Goal: Task Accomplishment & Management: Use online tool/utility

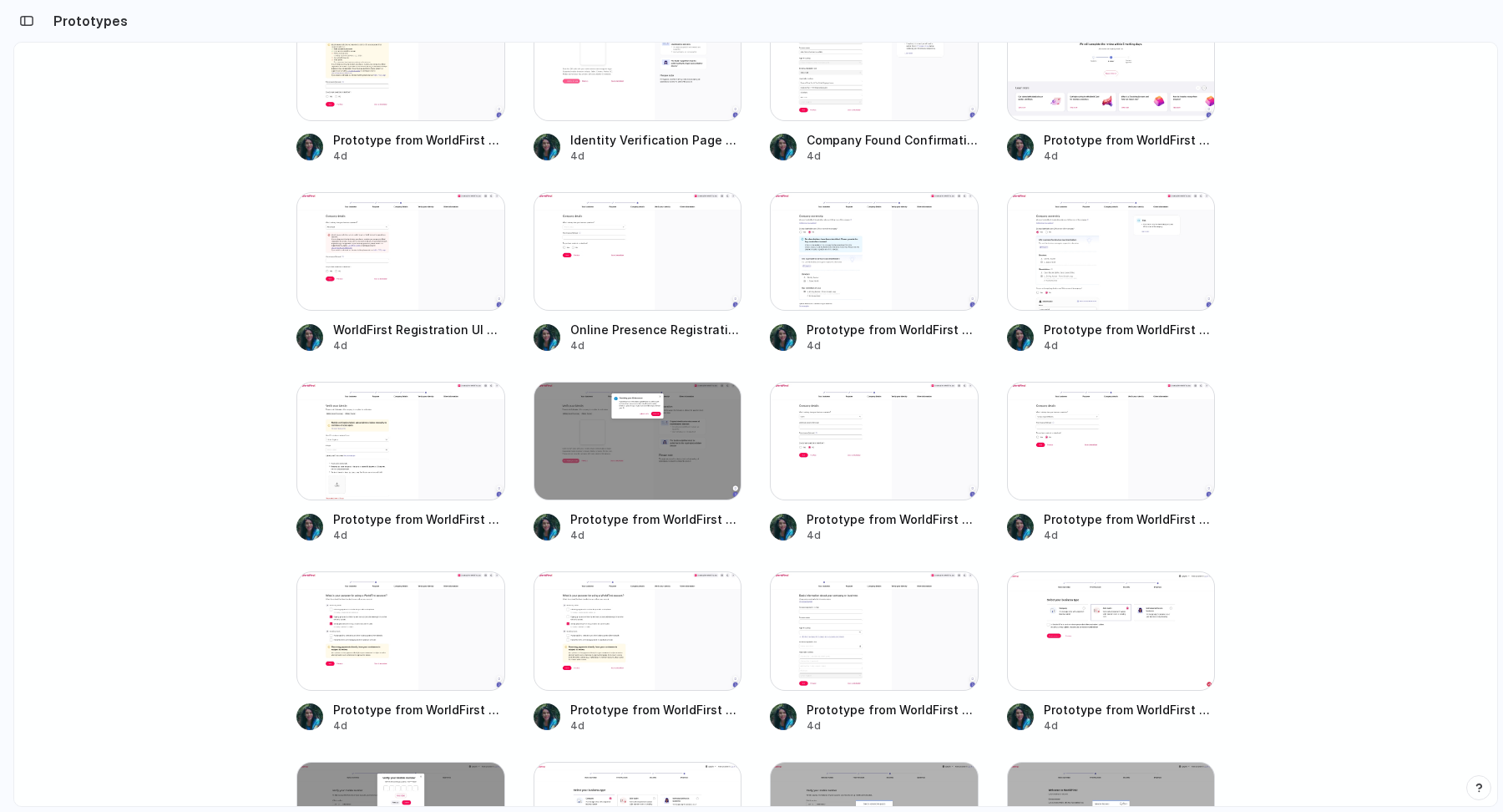
scroll to position [1053, 0]
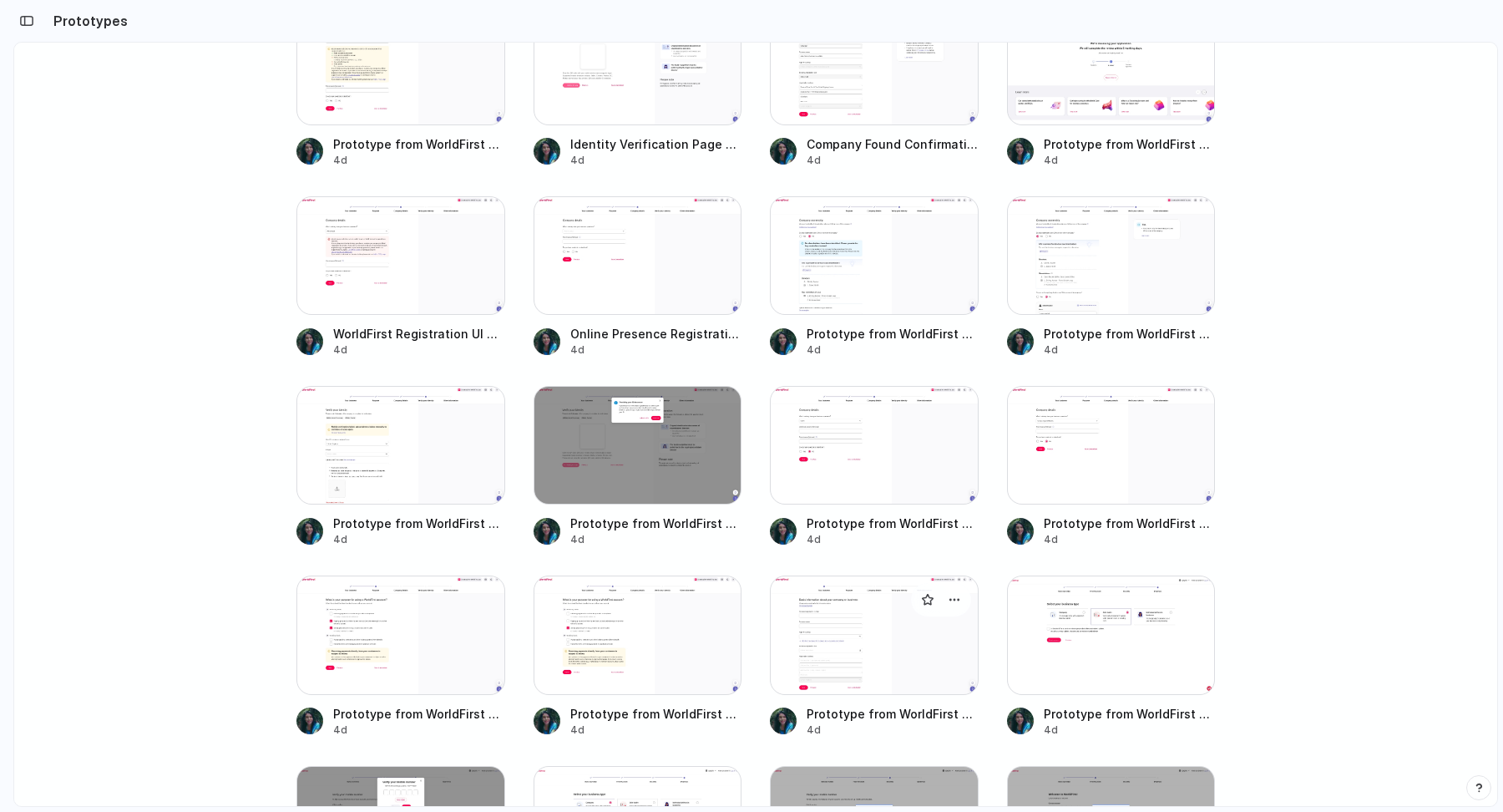
click at [881, 631] on div at bounding box center [875, 635] width 209 height 119
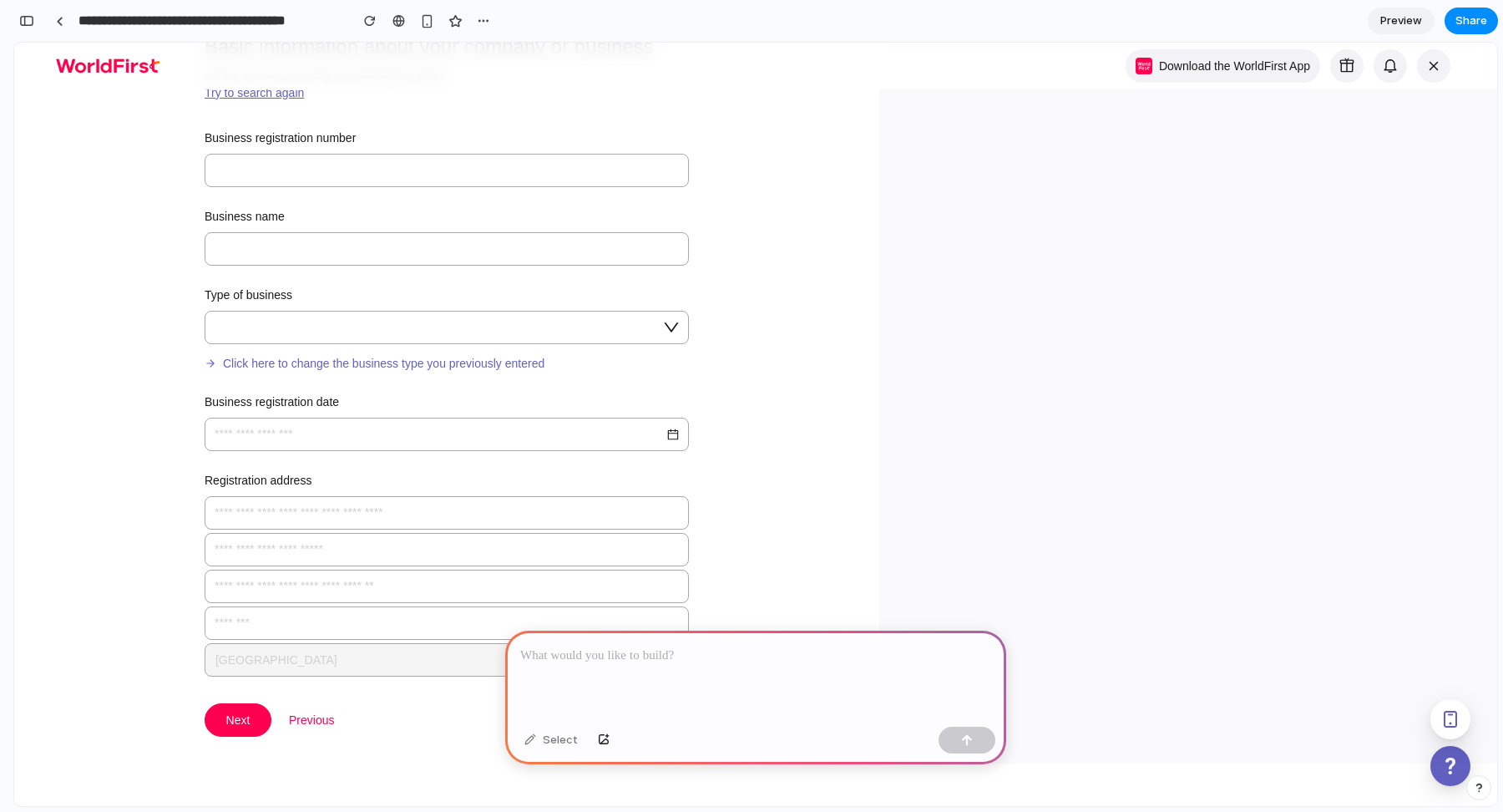
scroll to position [177, 0]
click at [677, 316] on div at bounding box center [447, 324] width 484 height 33
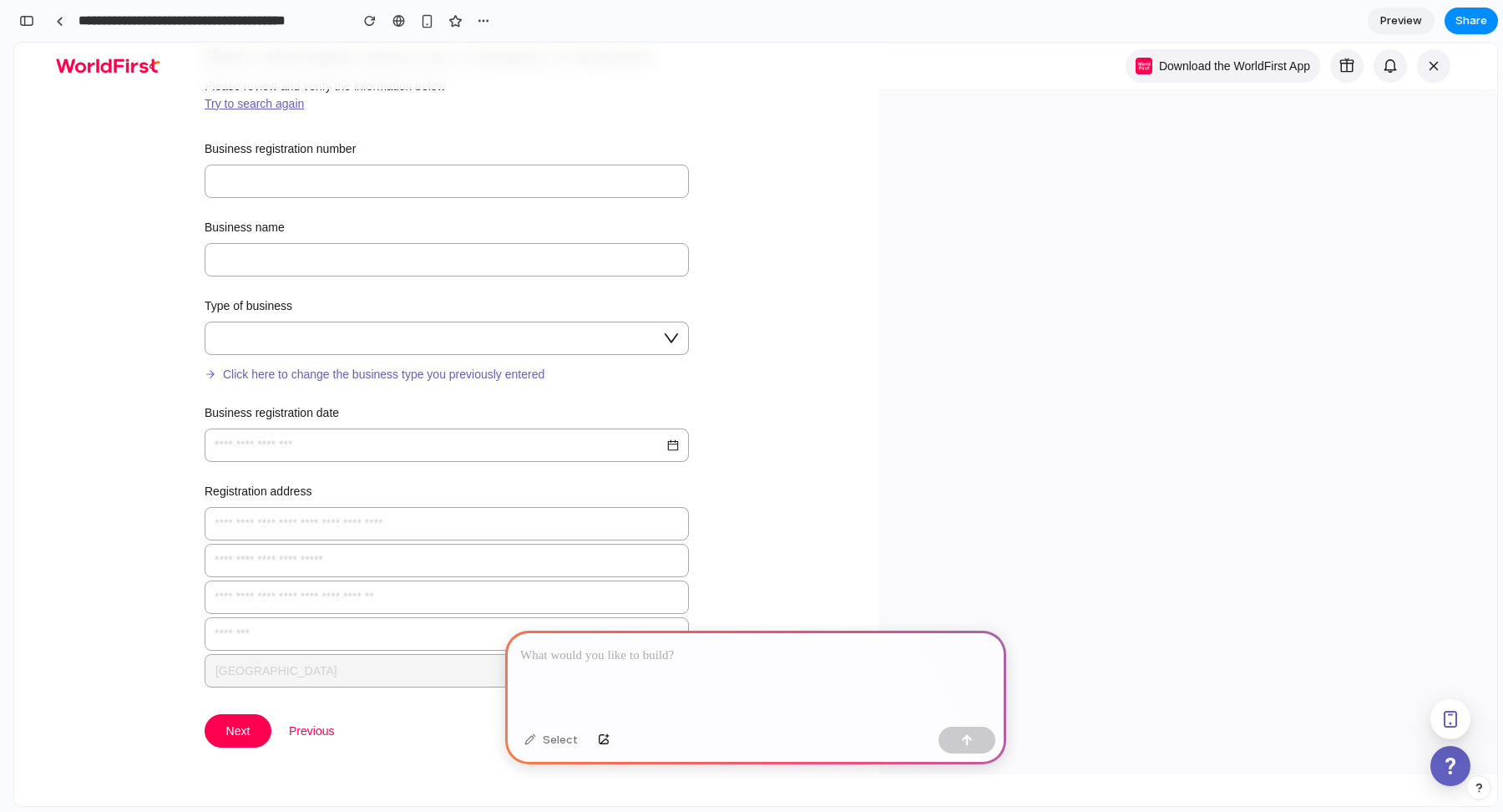
scroll to position [0, 0]
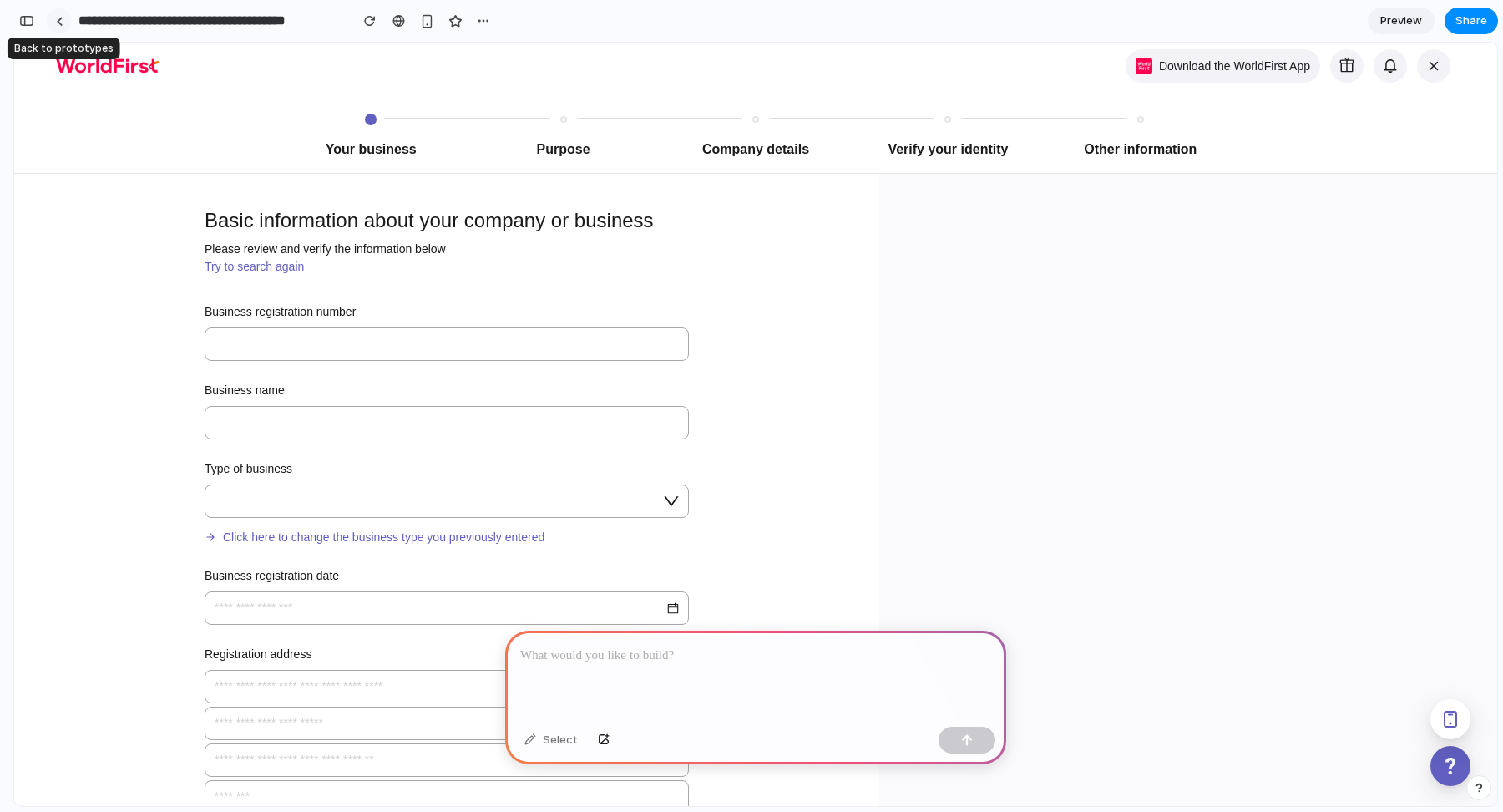
click at [62, 21] on div at bounding box center [60, 20] width 8 height 9
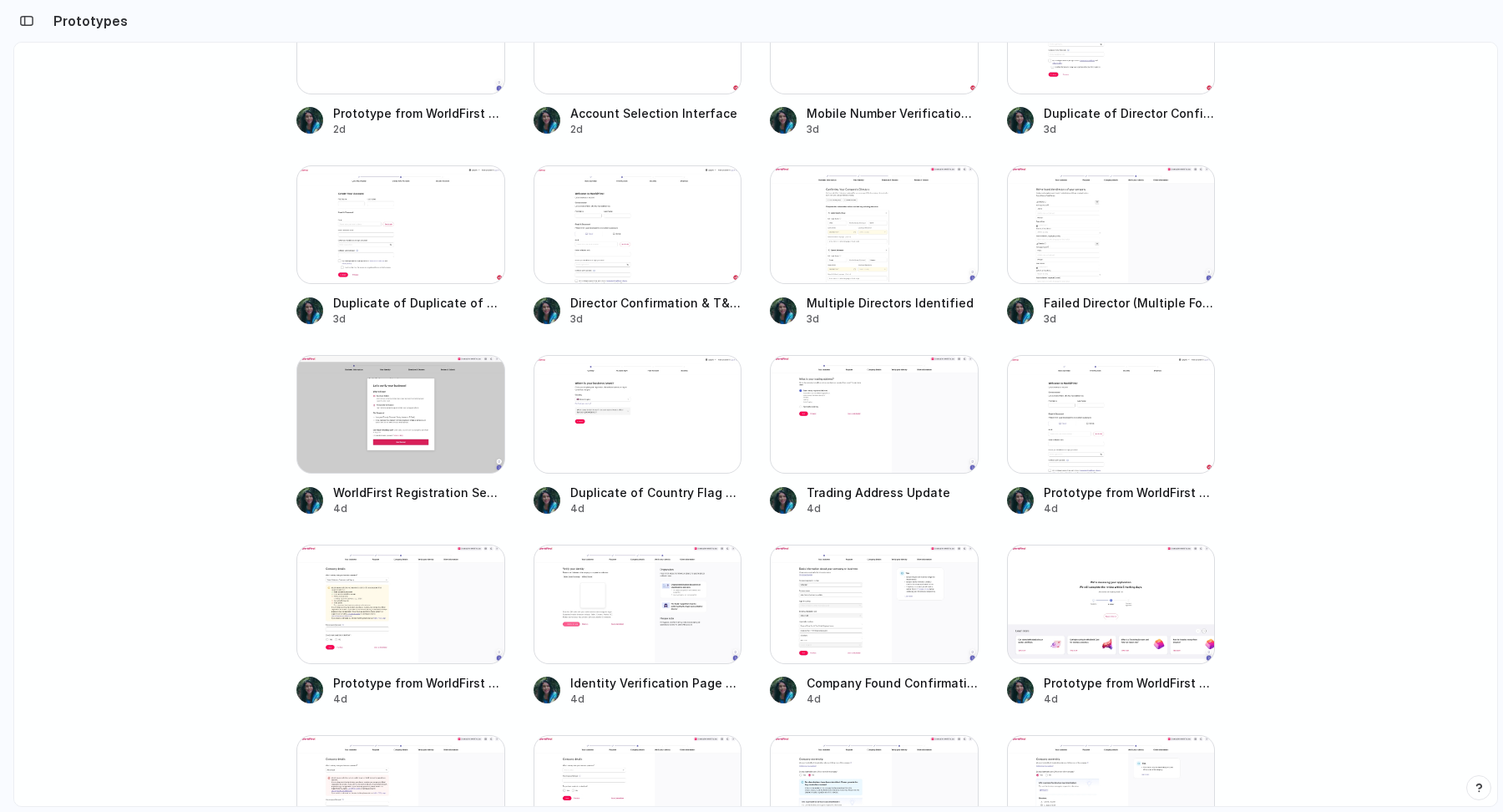
scroll to position [445, 0]
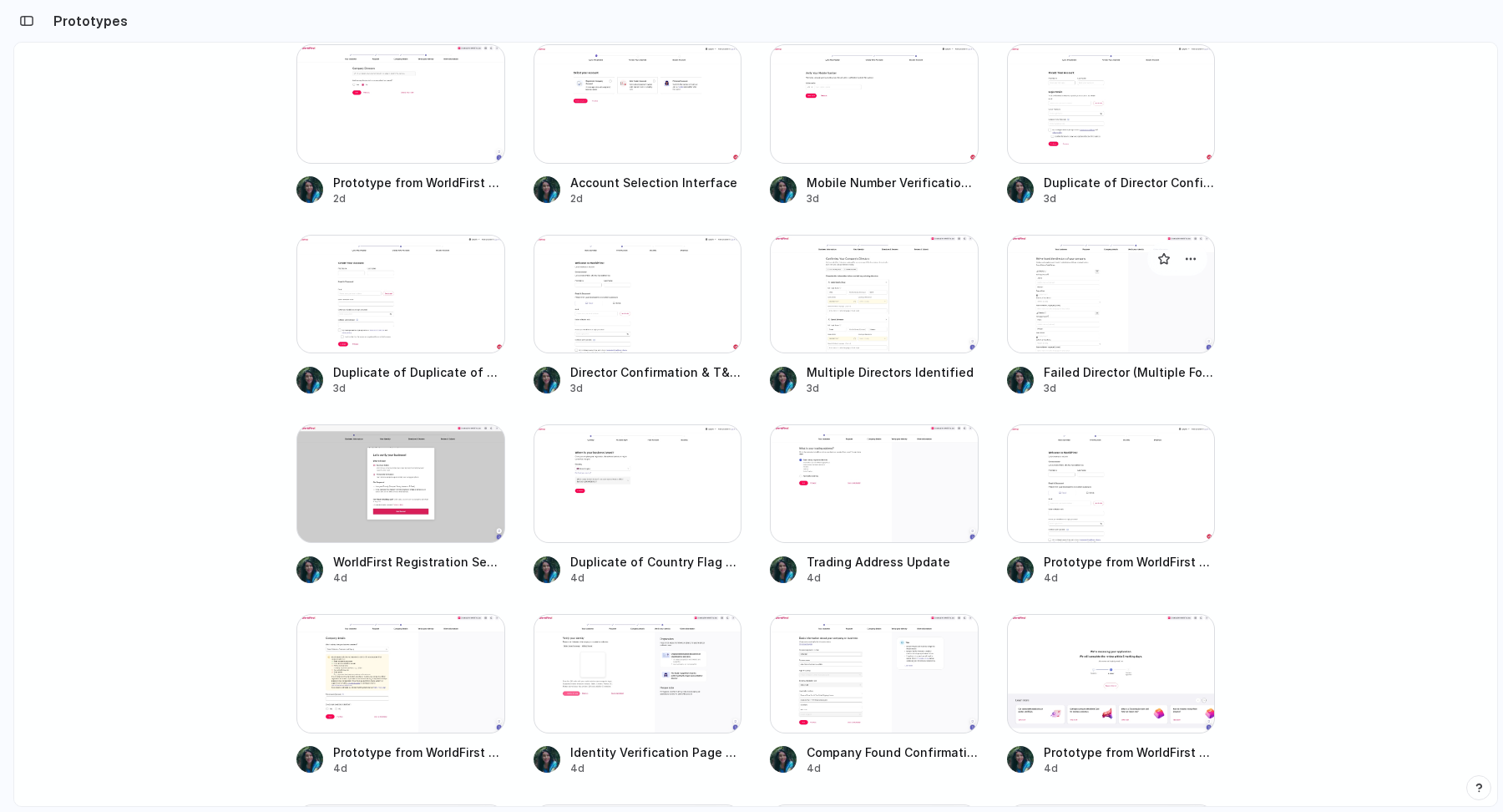
click at [1068, 290] on div at bounding box center [1111, 294] width 209 height 119
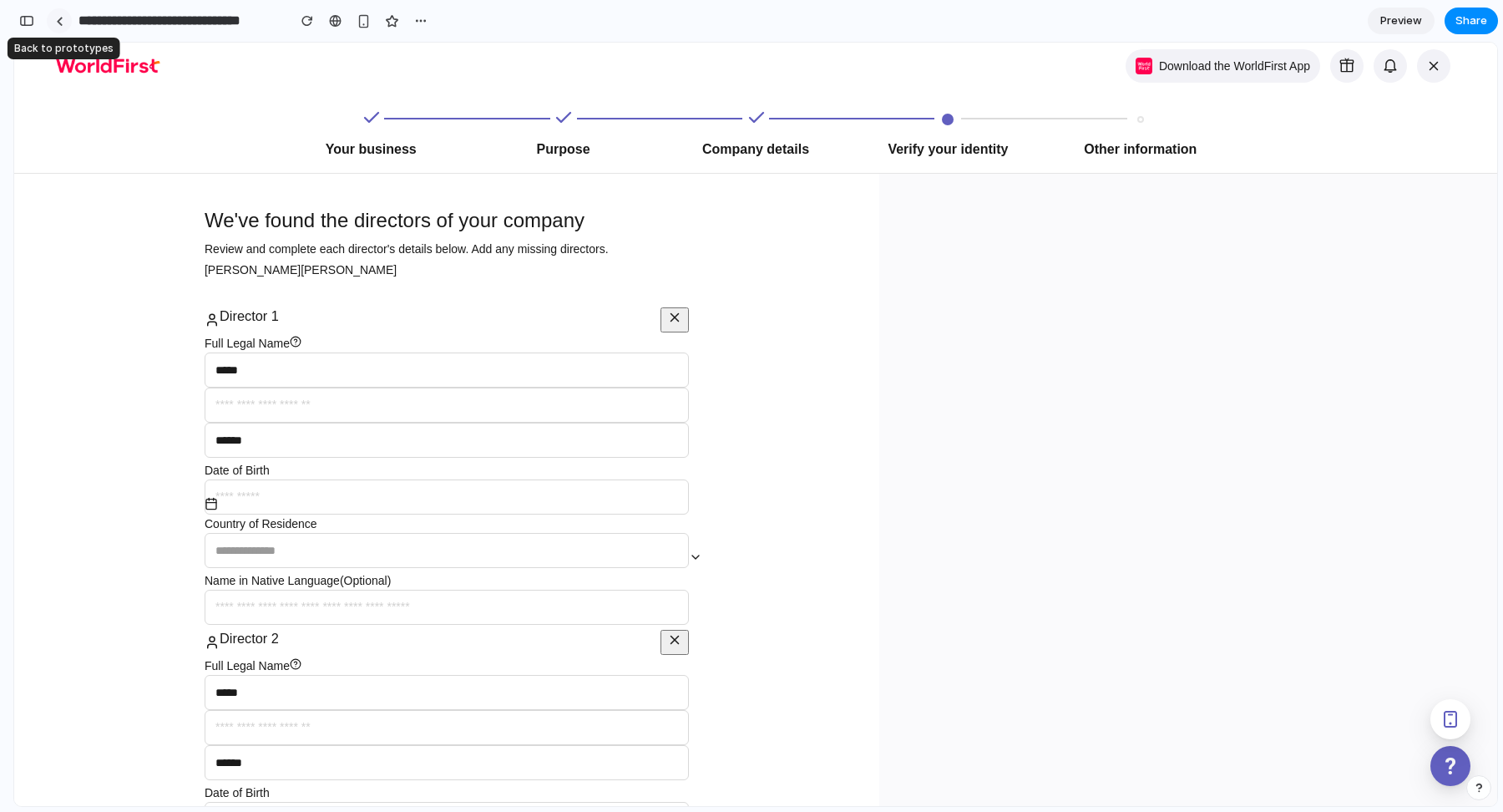
click at [62, 15] on link at bounding box center [59, 21] width 25 height 25
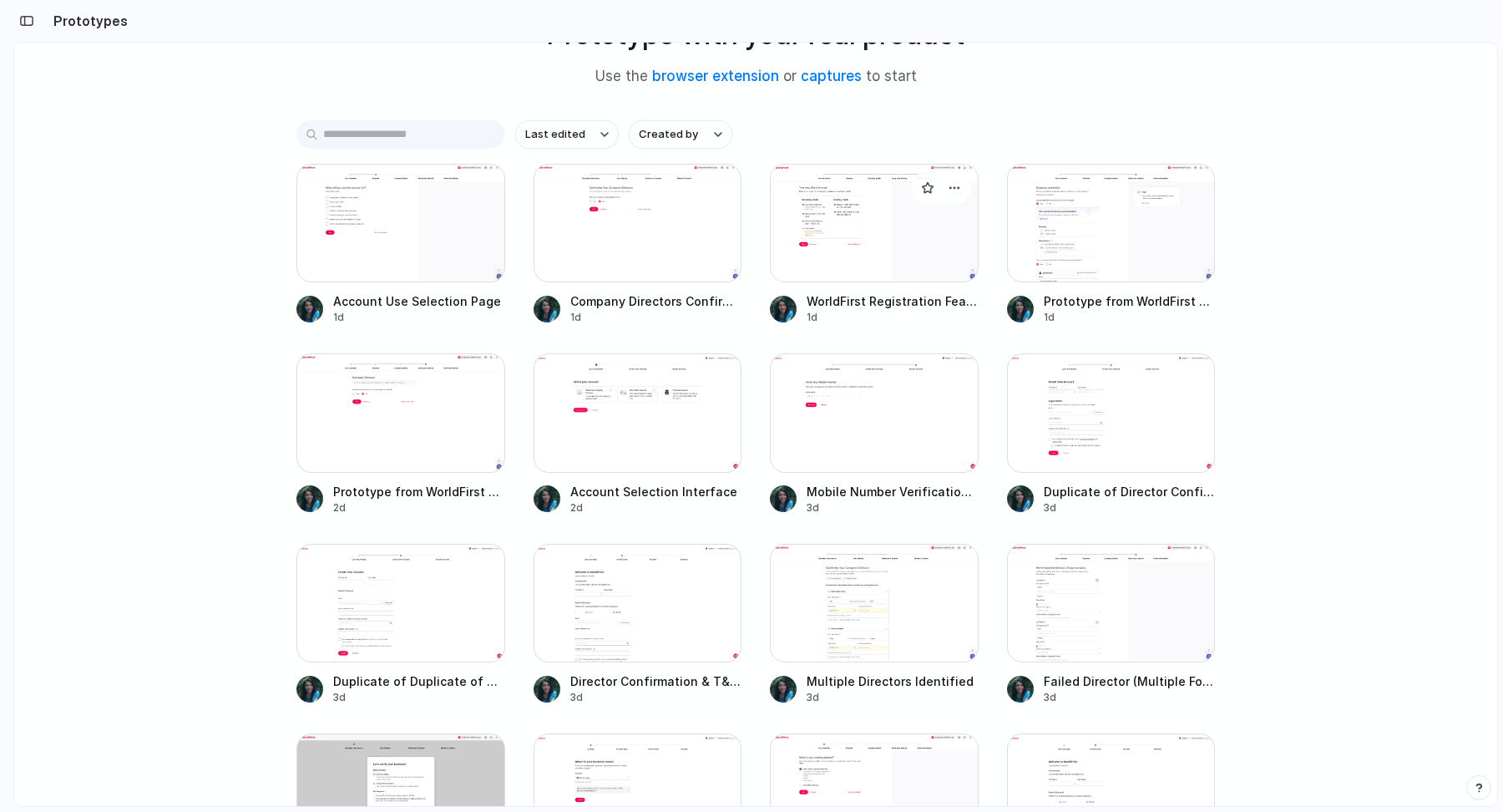
scroll to position [162, 0]
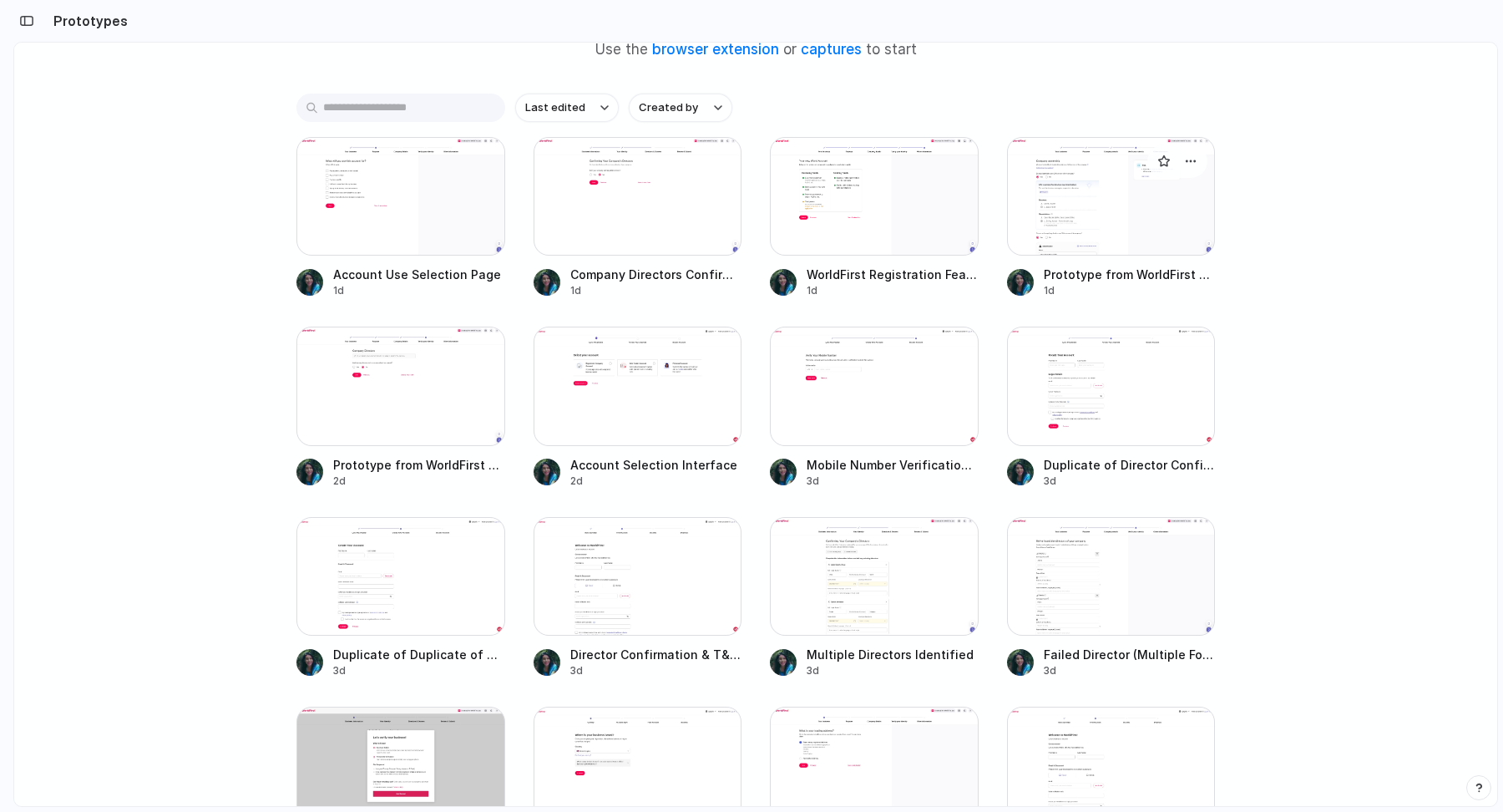
click at [1078, 210] on div at bounding box center [1111, 196] width 209 height 119
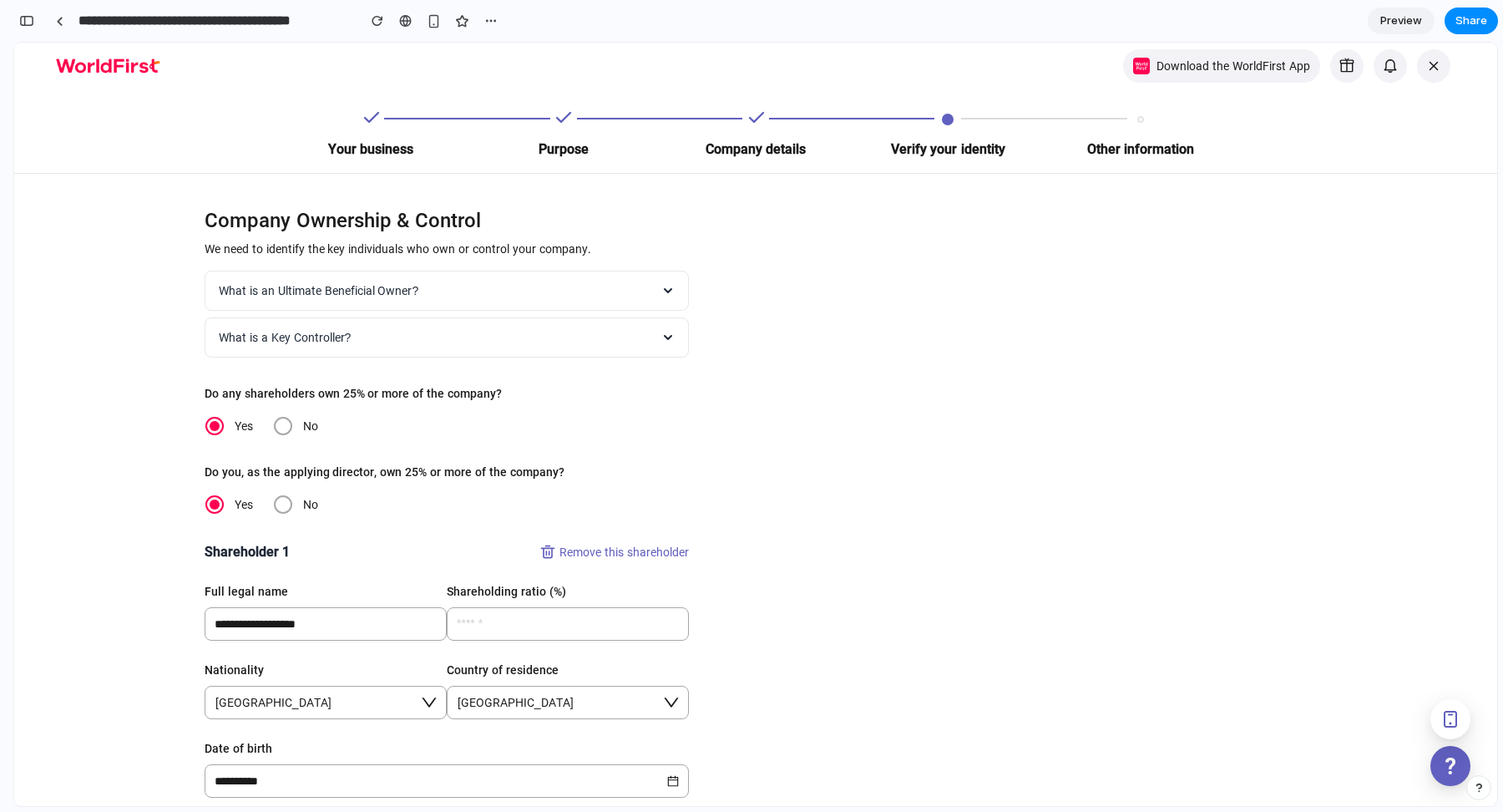
click at [525, 339] on button "What is a Key Controller?" at bounding box center [447, 336] width 484 height 40
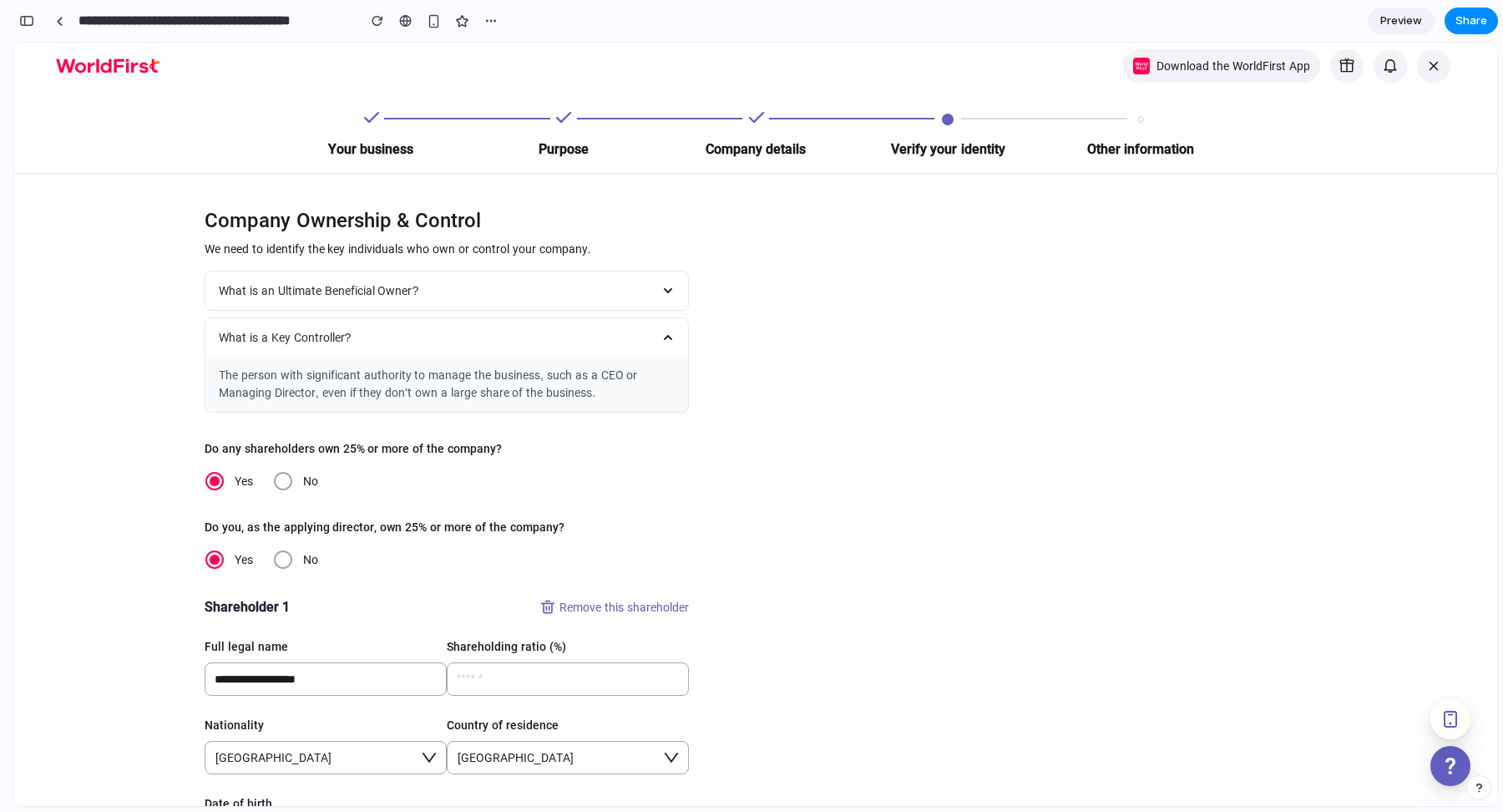
click at [525, 339] on button "What is a Key Controller?" at bounding box center [447, 336] width 484 height 40
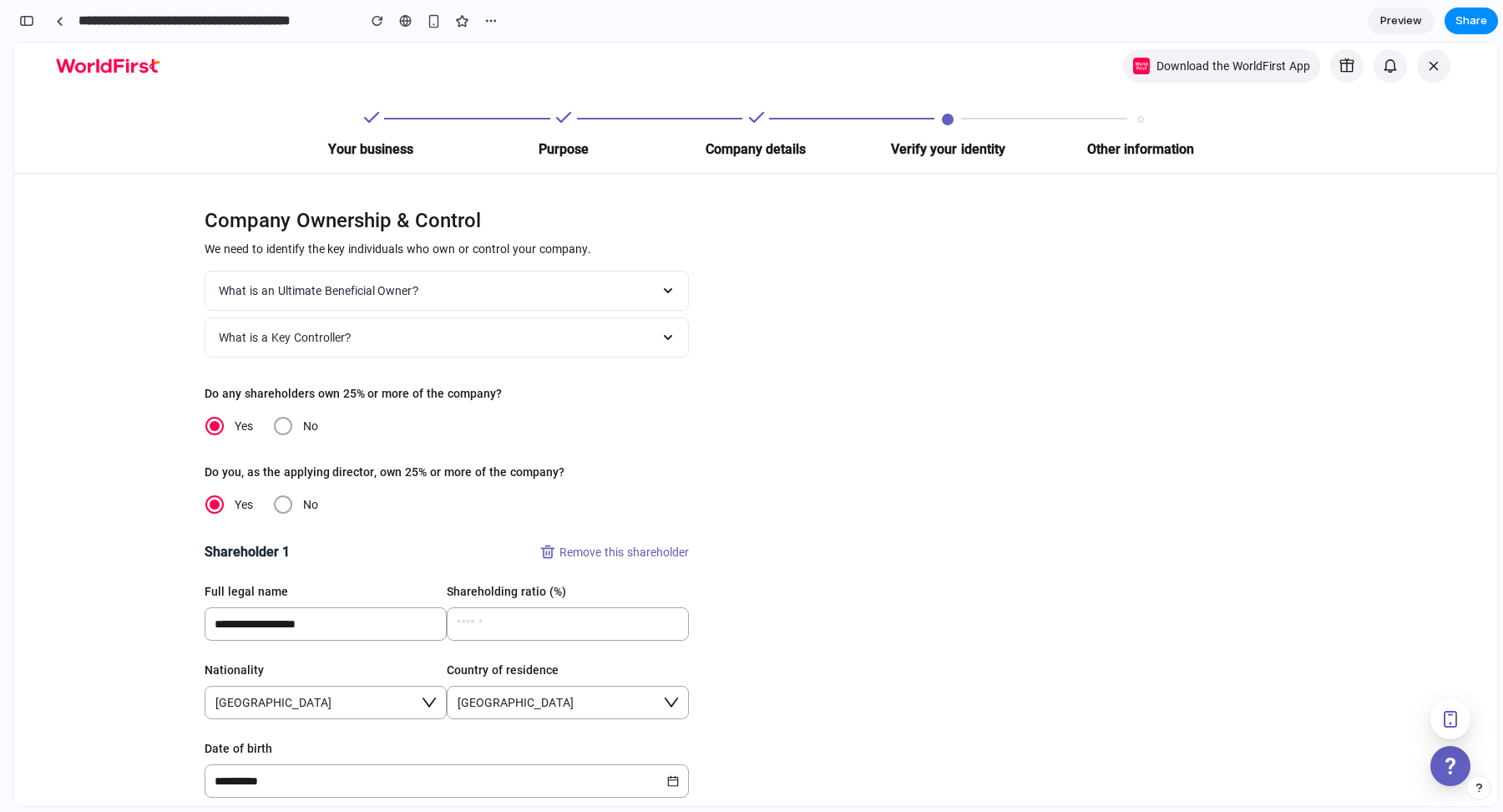
click at [572, 285] on button "What is an Ultimate Beneficial Owner?" at bounding box center [447, 290] width 484 height 40
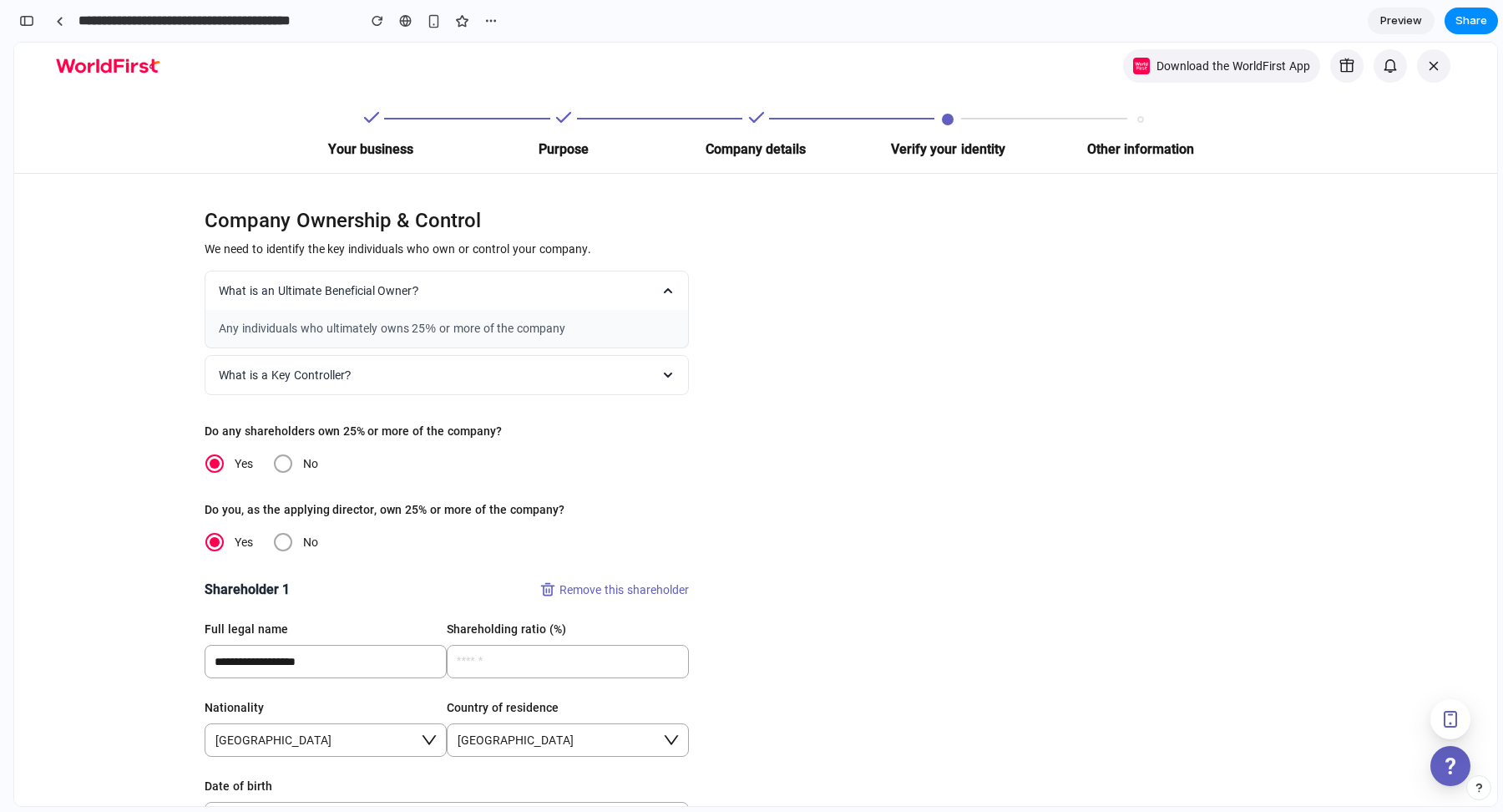
click at [572, 285] on button "What is an Ultimate Beneficial Owner?" at bounding box center [447, 290] width 484 height 40
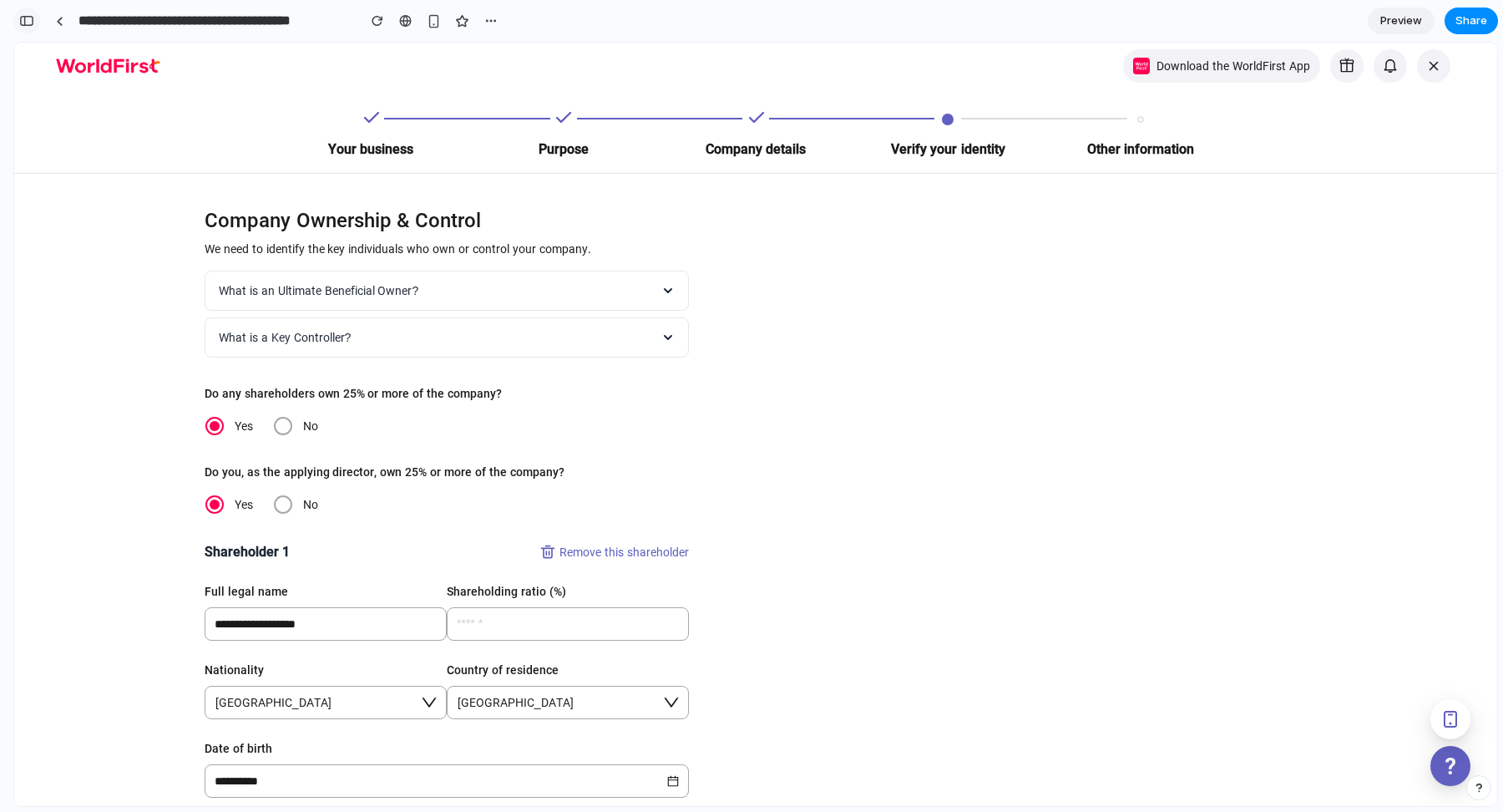
click at [34, 24] on button "button" at bounding box center [26, 20] width 26 height 26
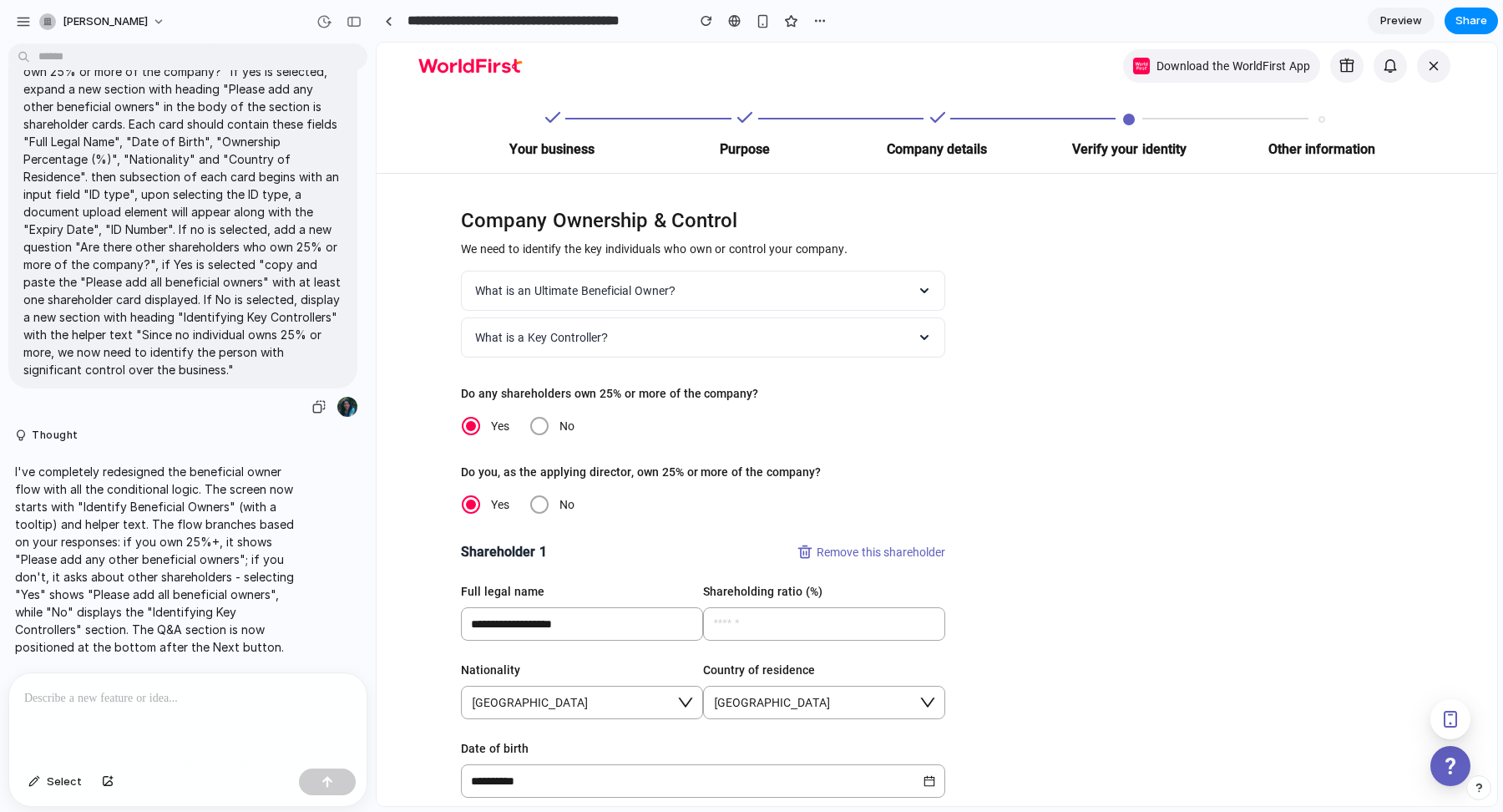
scroll to position [4774, 0]
click at [821, 20] on div "button" at bounding box center [820, 21] width 14 height 14
click at [854, 56] on span "Duplicate" at bounding box center [863, 57] width 51 height 17
click at [324, 19] on div "button" at bounding box center [323, 21] width 15 height 15
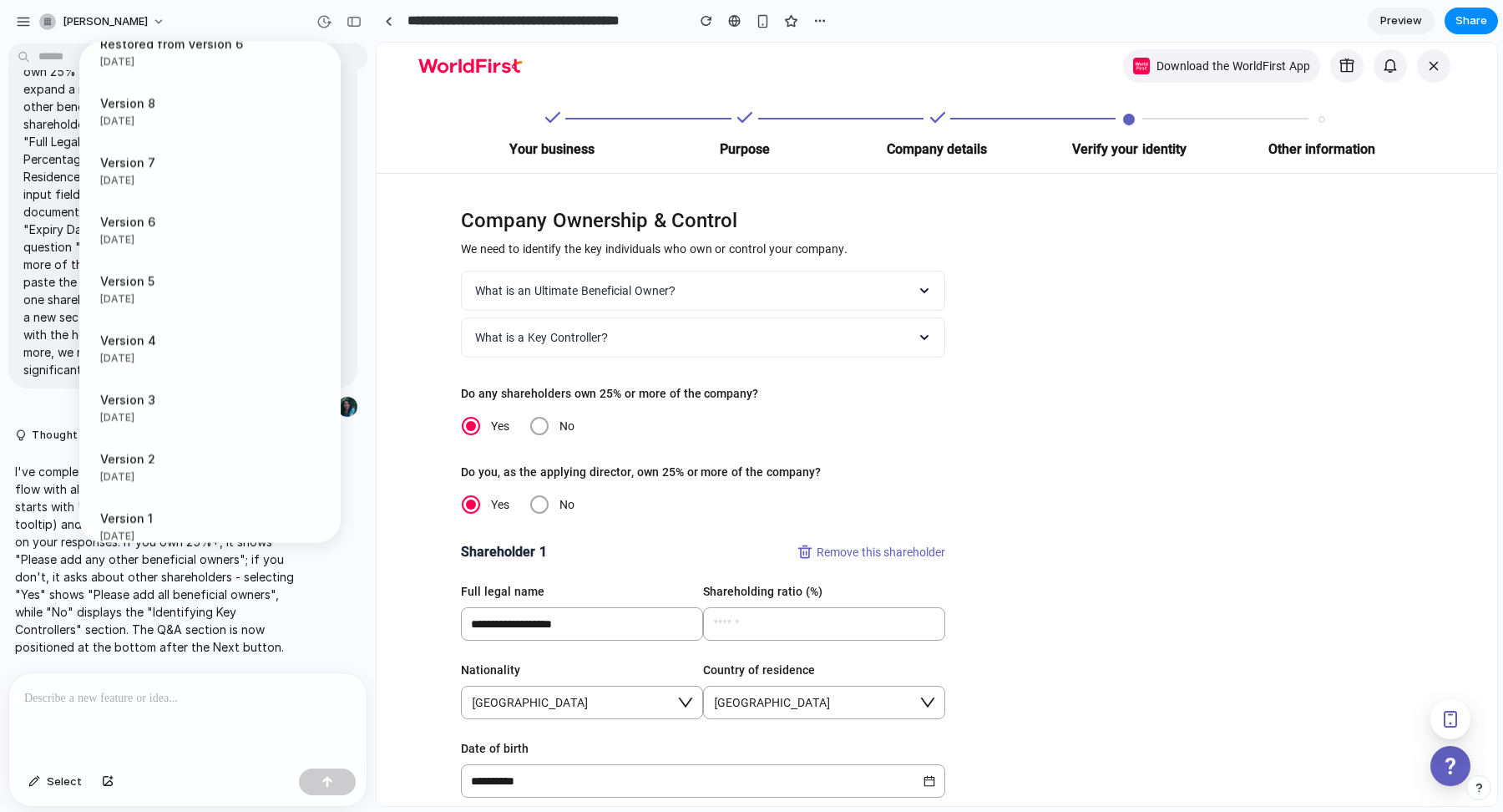
scroll to position [998, 0]
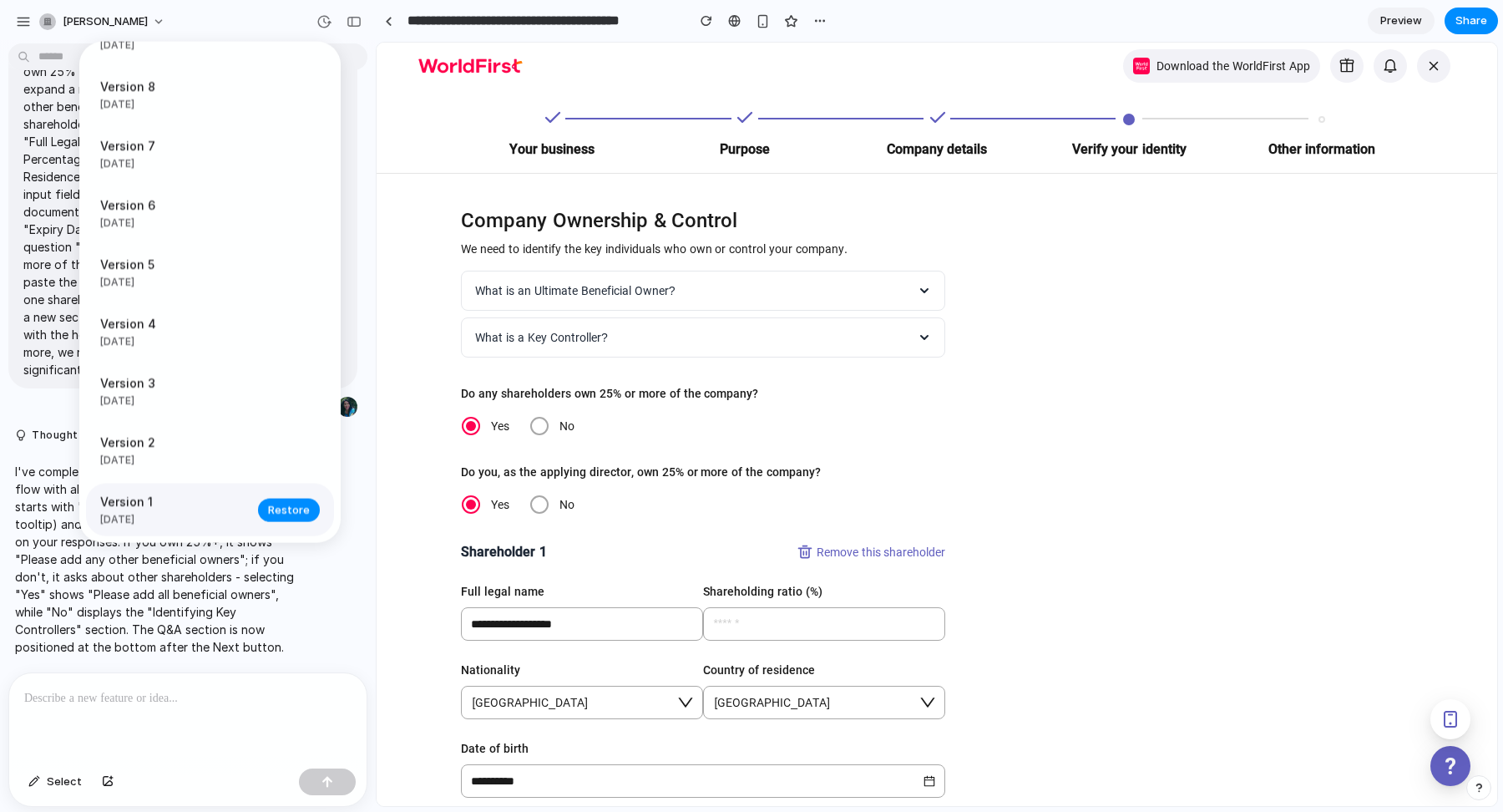
click at [221, 506] on span "Version 1" at bounding box center [174, 502] width 148 height 18
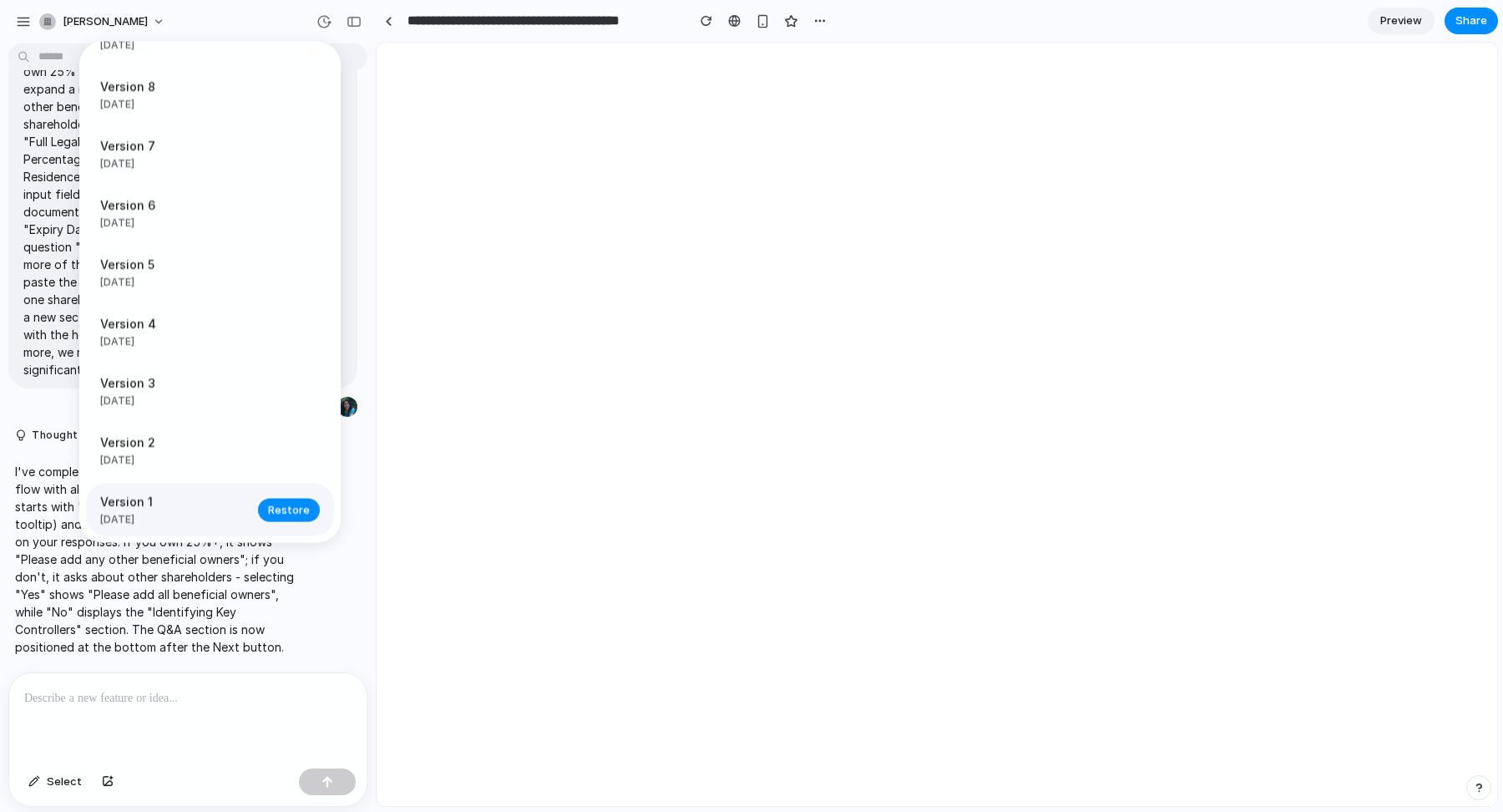
scroll to position [0, 0]
click at [274, 510] on span "Restore" at bounding box center [289, 509] width 42 height 17
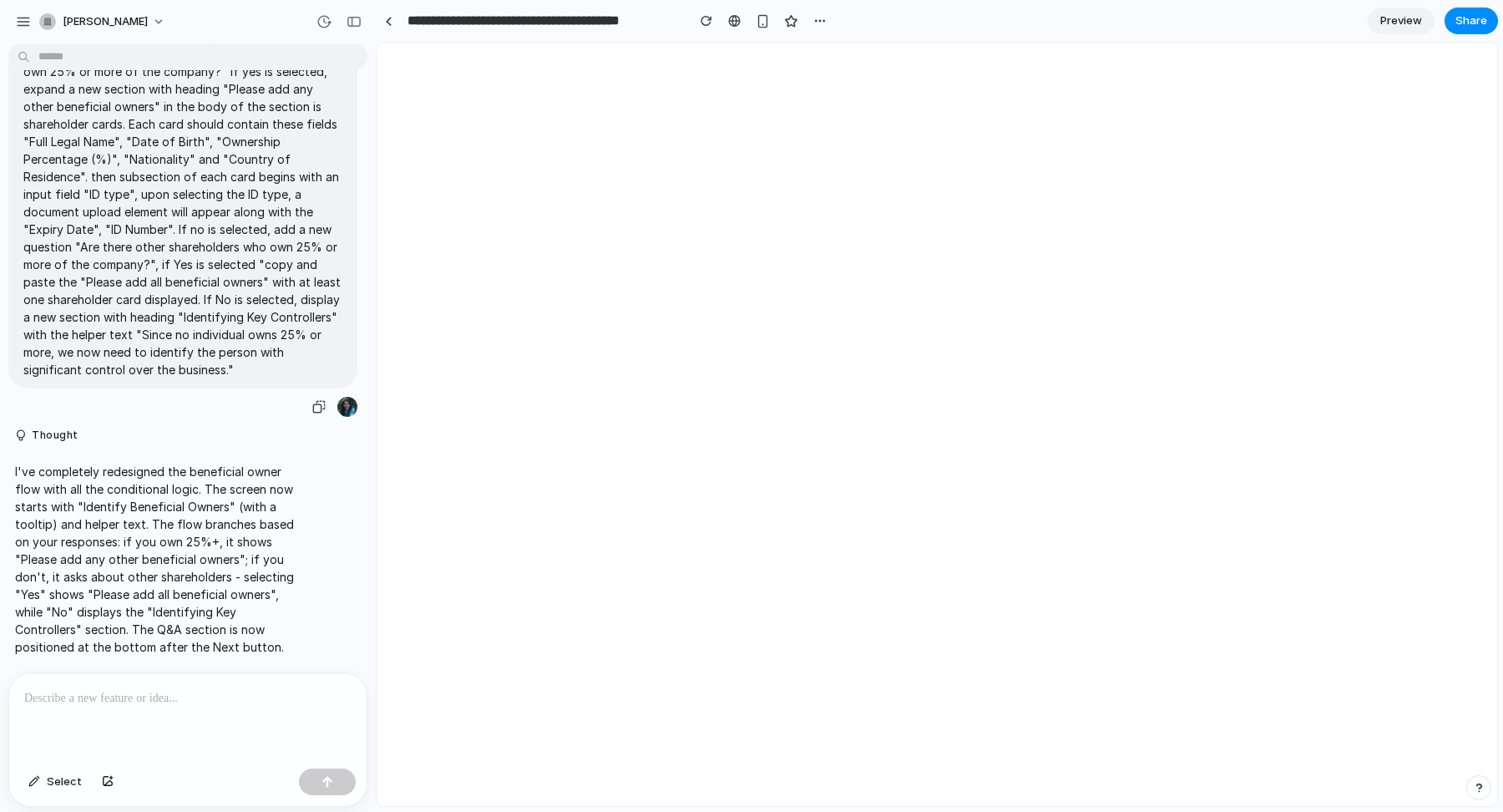
scroll to position [4977, 0]
click at [573, 145] on body at bounding box center [937, 424] width 1121 height 763
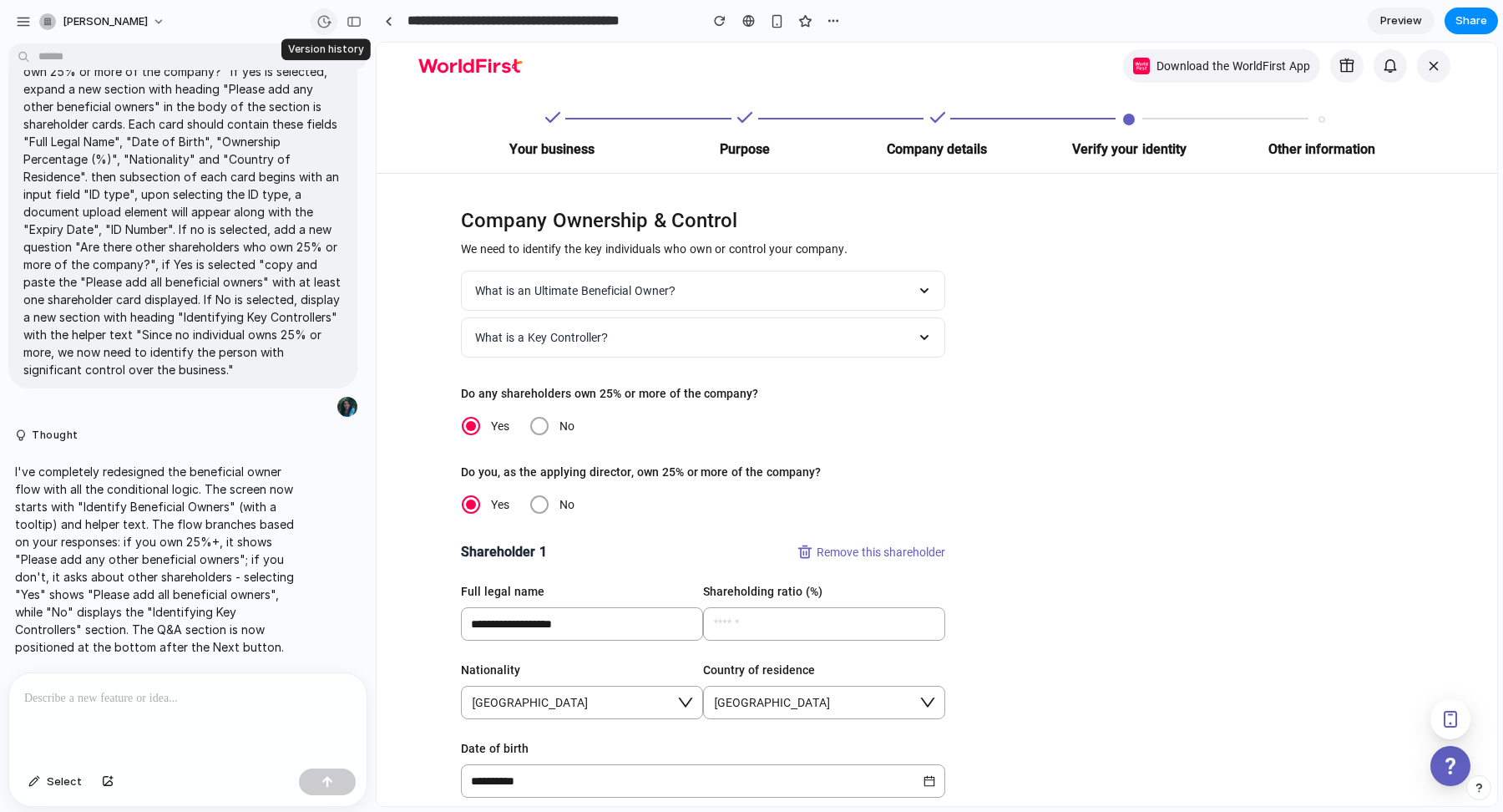
click at [322, 24] on div "button" at bounding box center [323, 21] width 15 height 15
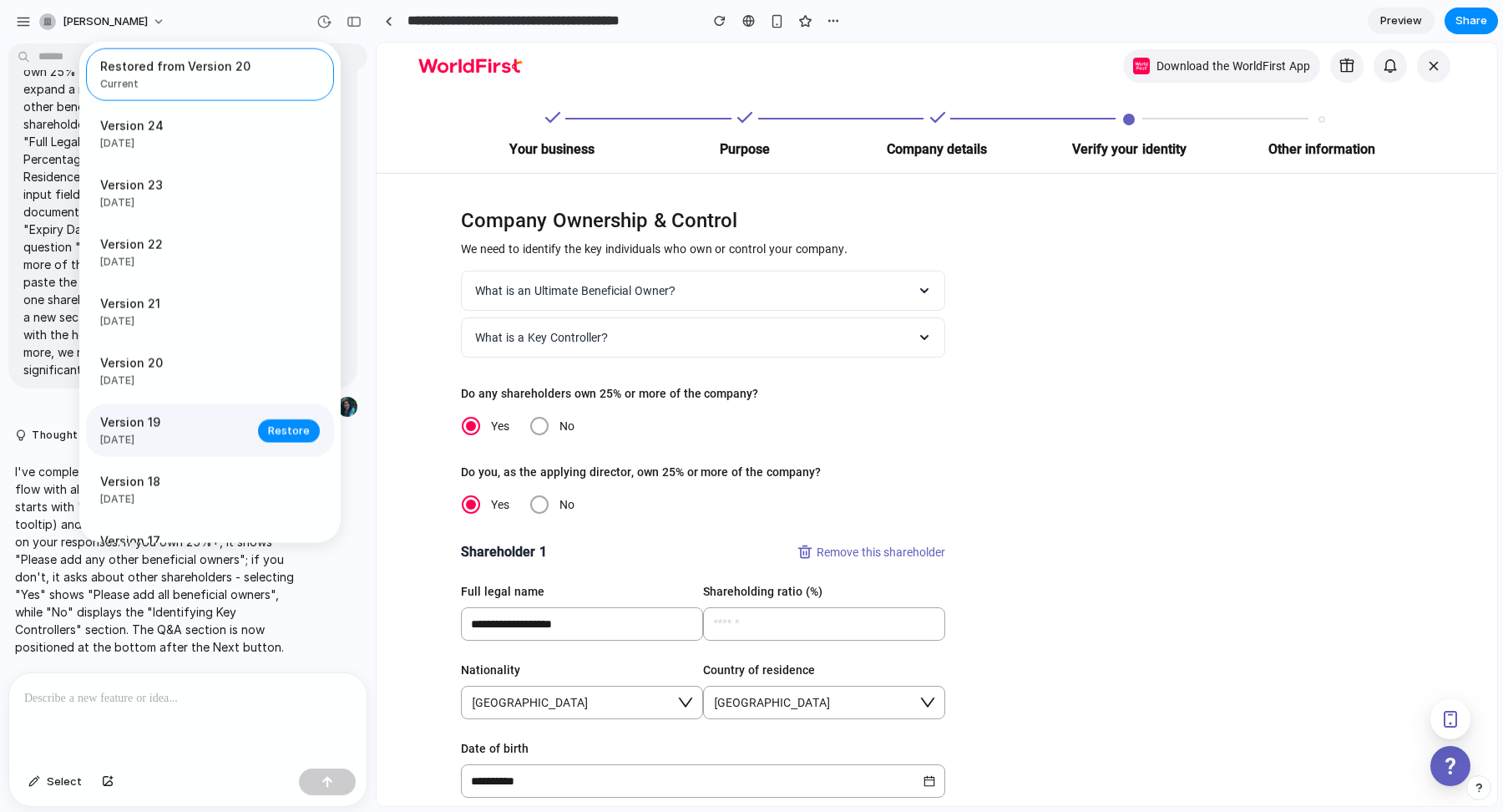
scroll to position [998, 0]
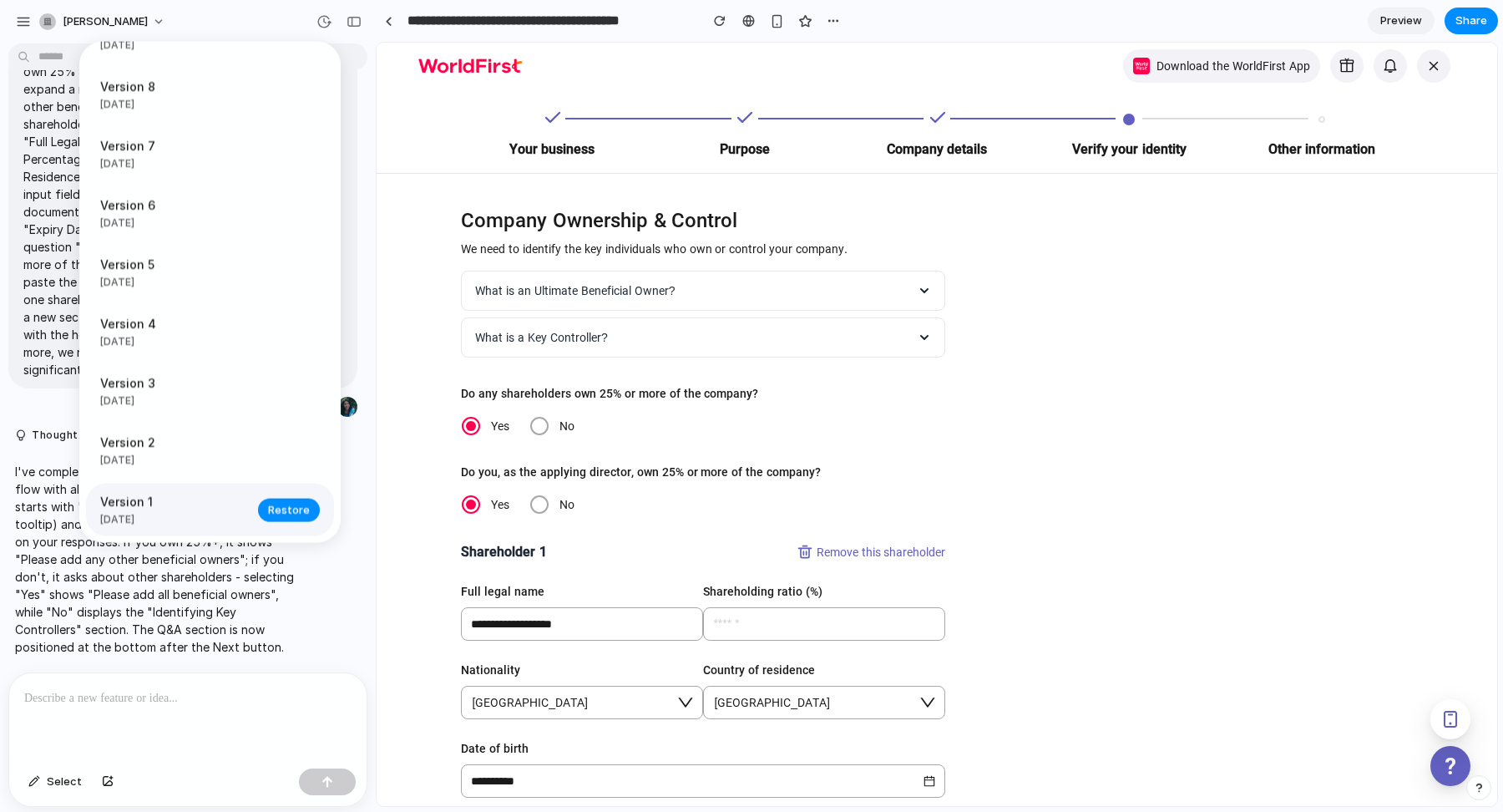
click at [198, 500] on span "Version 1" at bounding box center [174, 502] width 148 height 18
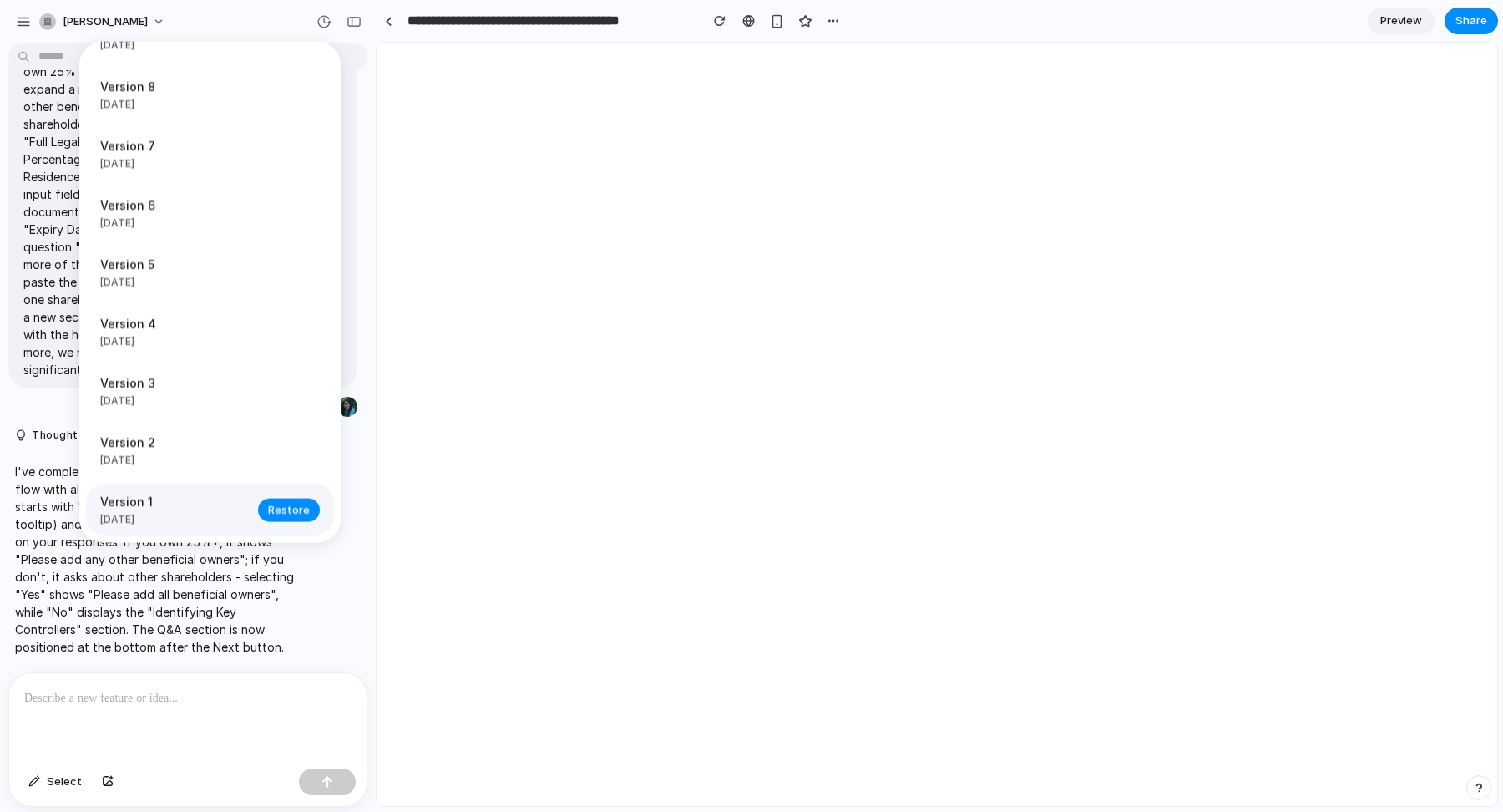
scroll to position [0, 0]
click at [217, 500] on span "Version 1" at bounding box center [174, 502] width 148 height 18
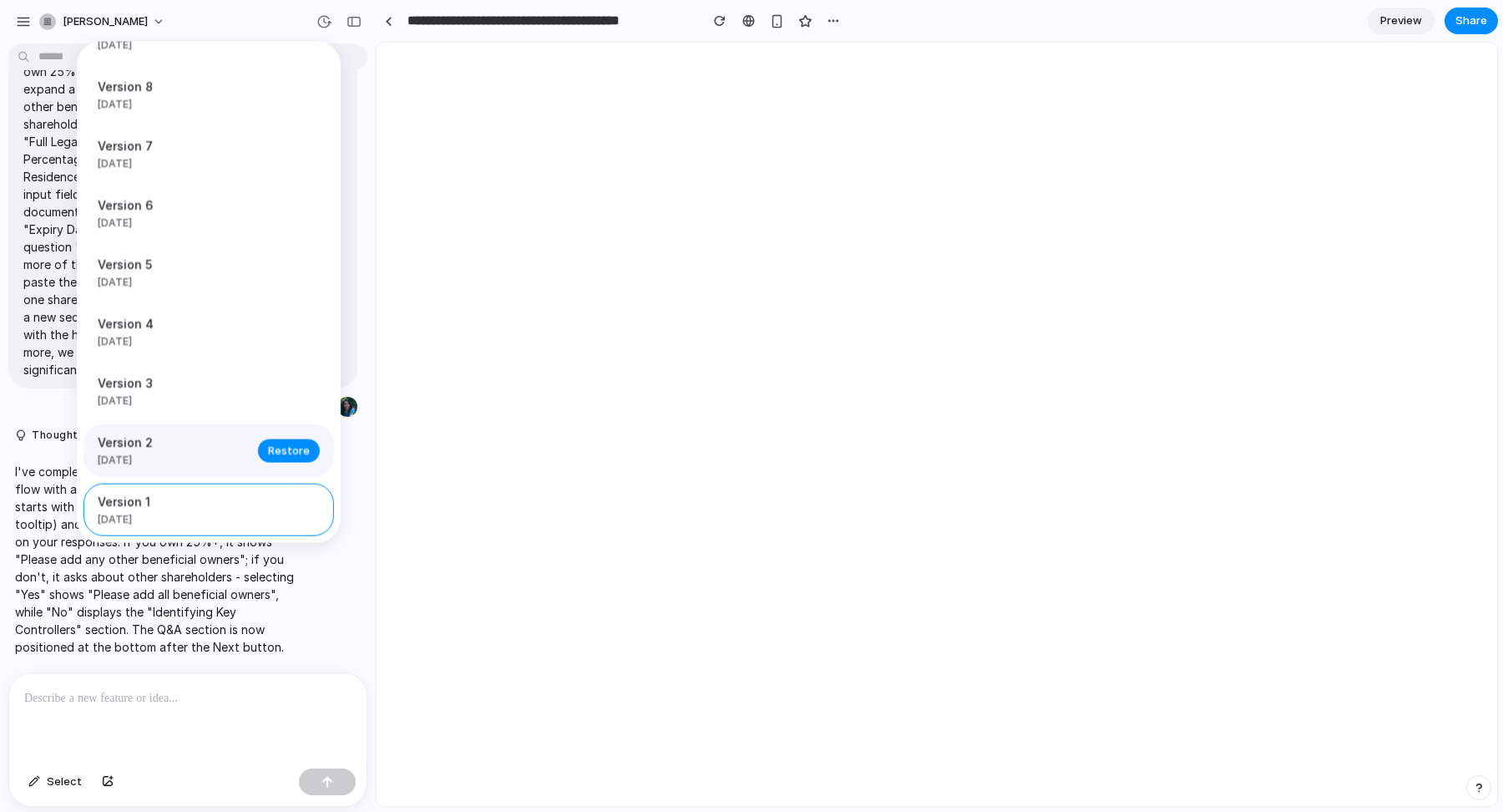
click at [192, 447] on span "Version 2" at bounding box center [172, 442] width 151 height 18
click at [197, 518] on span "[DATE]" at bounding box center [172, 518] width 151 height 15
click at [276, 505] on span "Restore" at bounding box center [289, 509] width 42 height 17
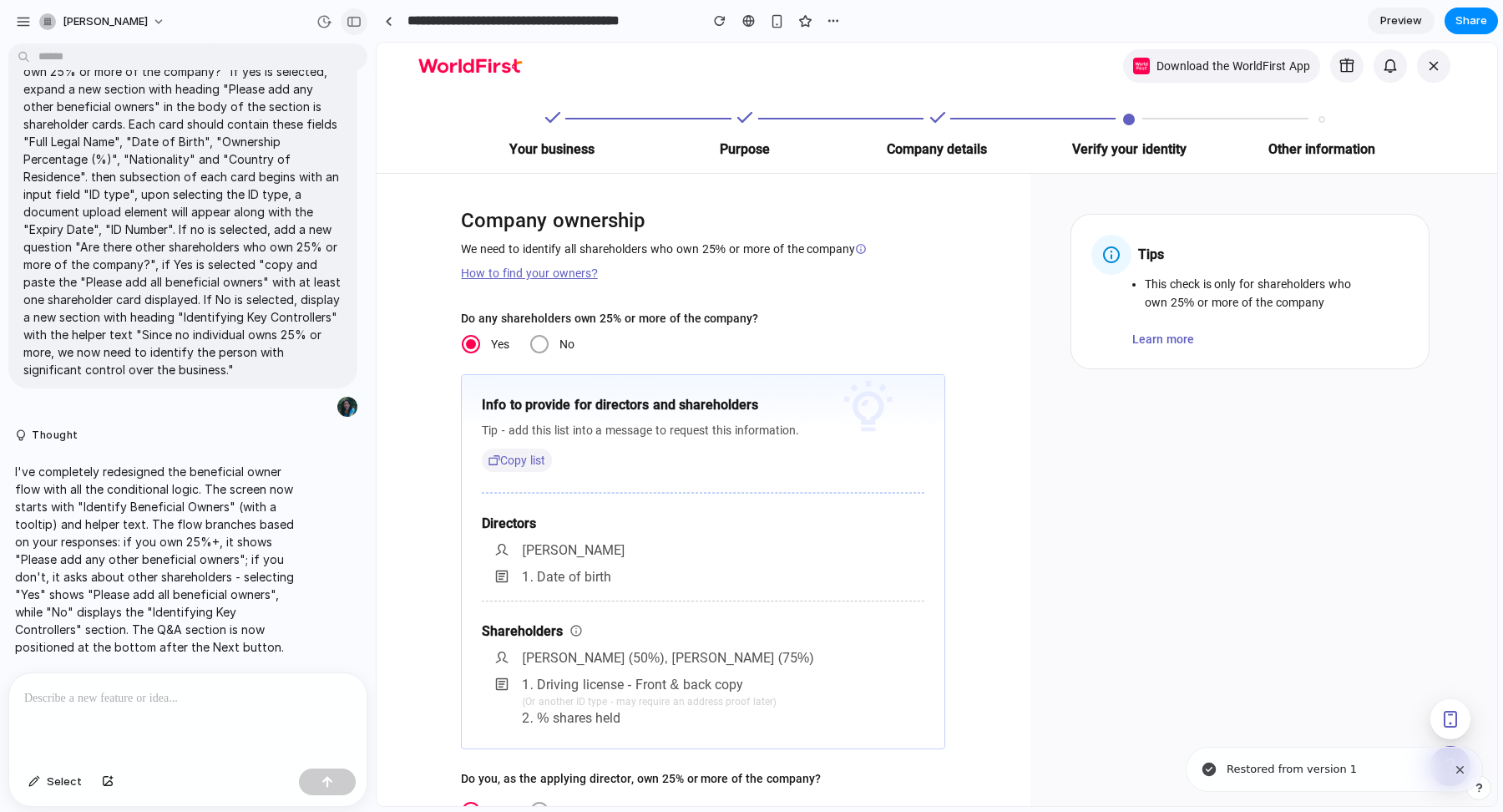
click at [357, 18] on div "button" at bounding box center [353, 21] width 15 height 12
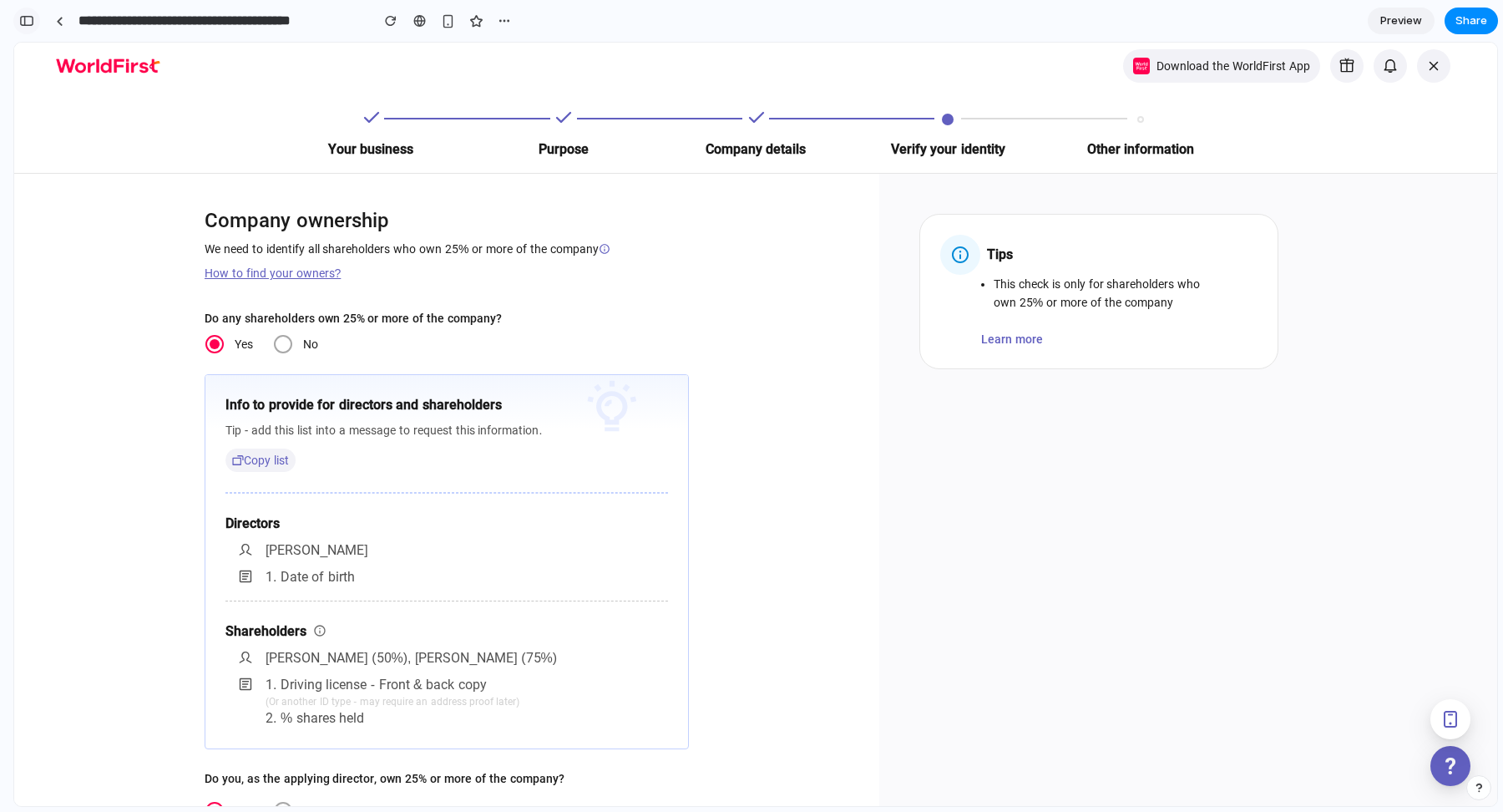
click at [23, 15] on div "button" at bounding box center [26, 20] width 15 height 12
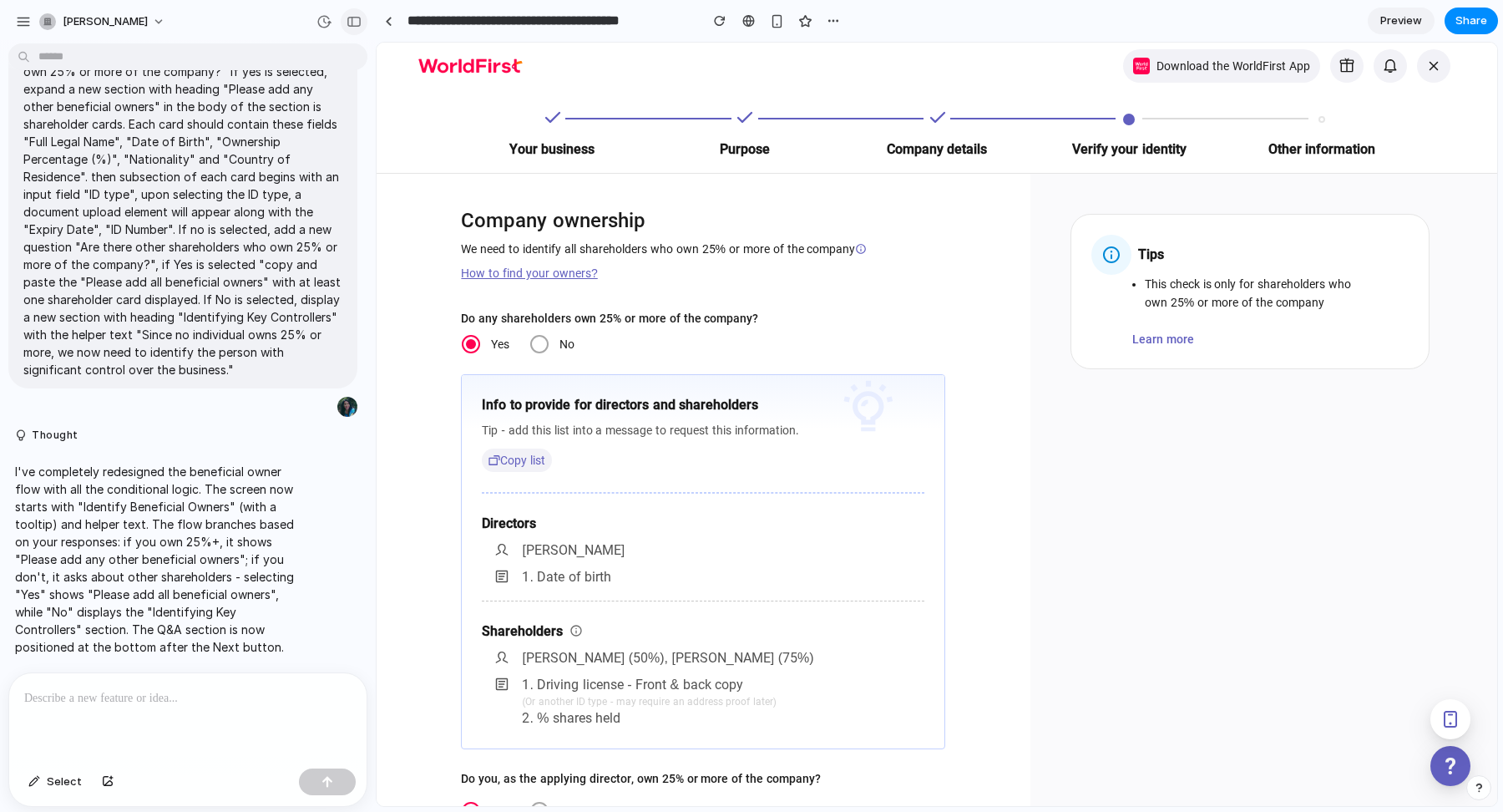
click at [354, 25] on div "button" at bounding box center [353, 21] width 15 height 12
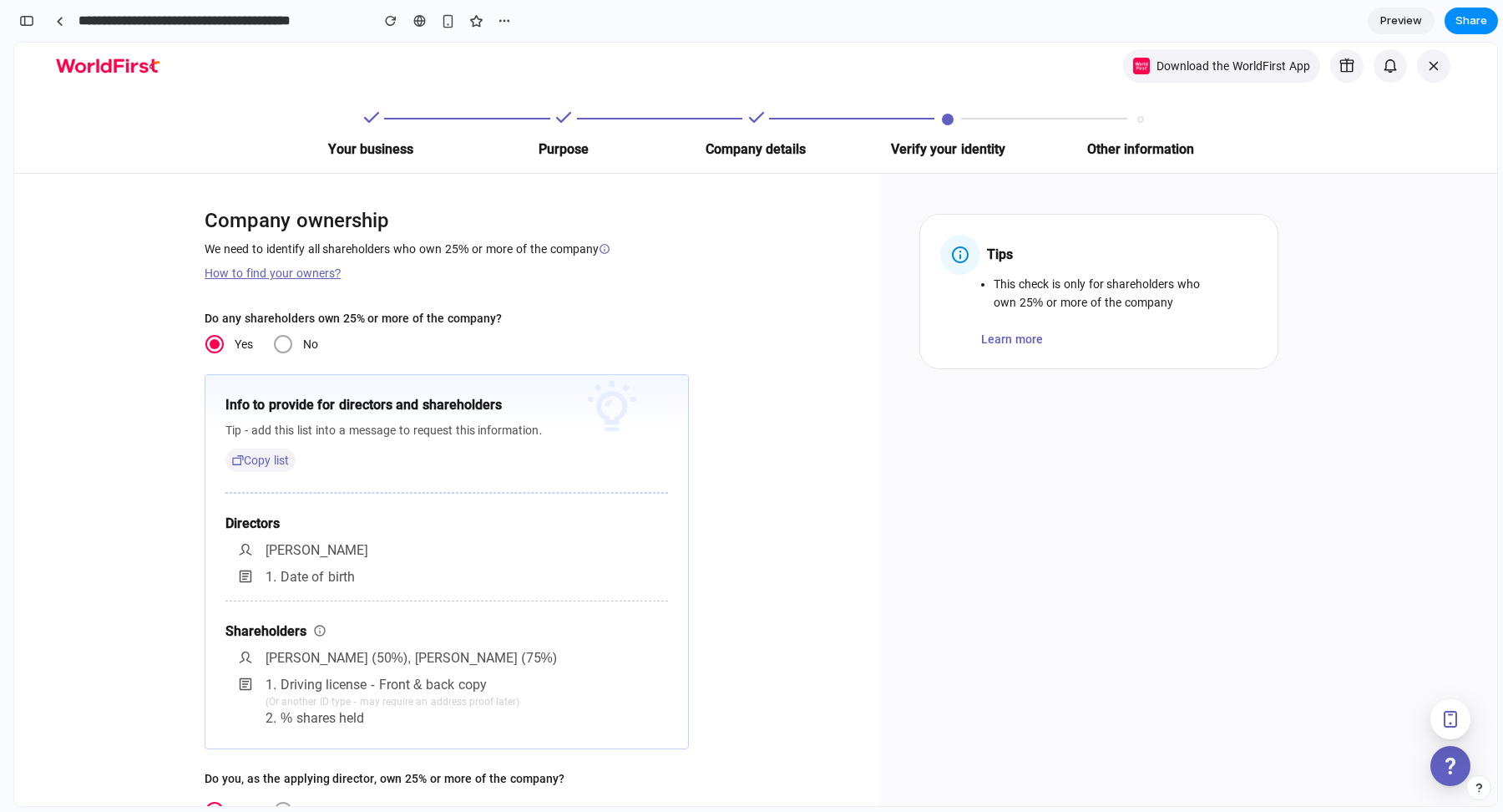
scroll to position [8040, 0]
click at [62, 20] on div at bounding box center [60, 20] width 8 height 9
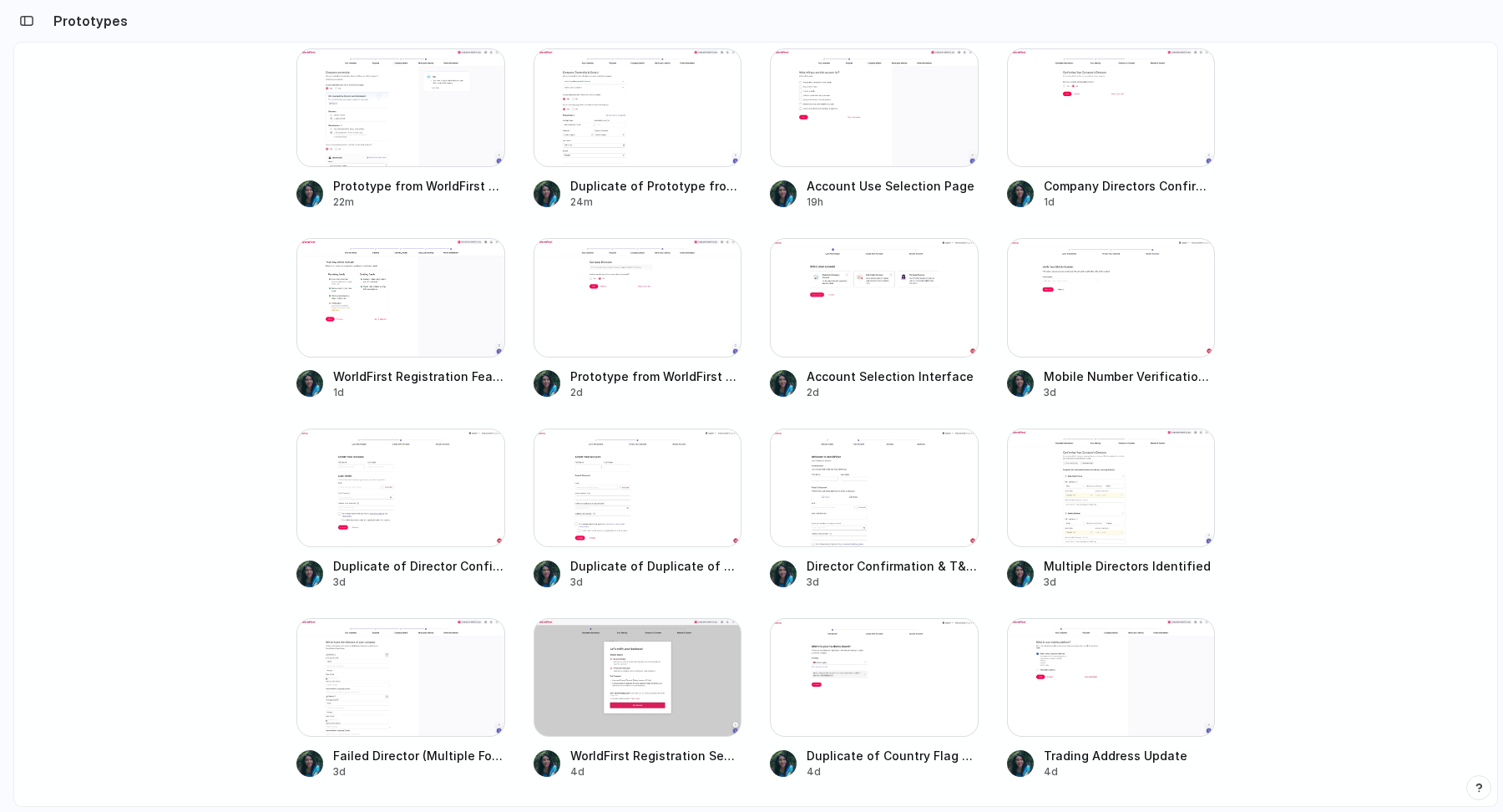
scroll to position [491, 0]
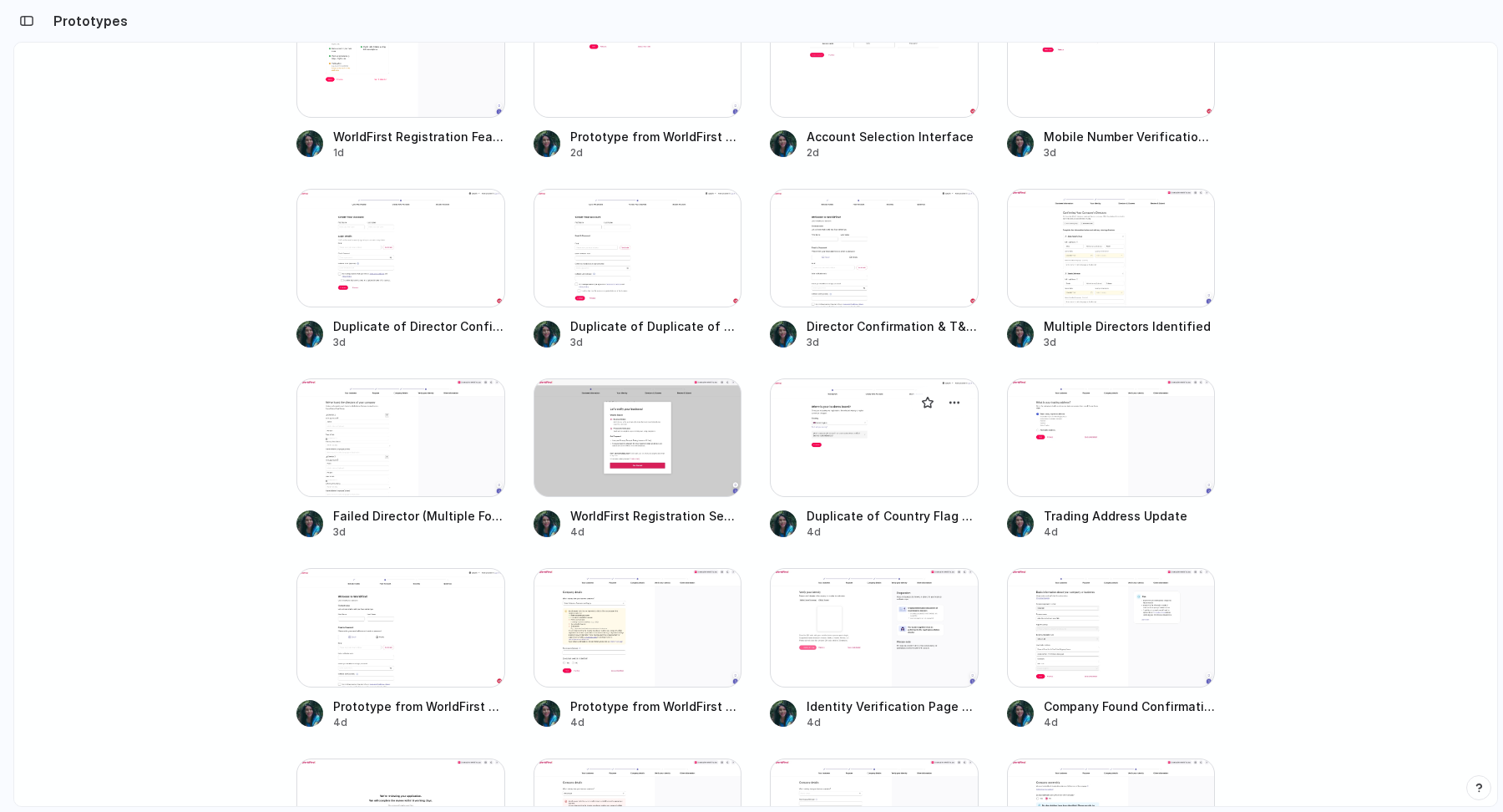
click at [843, 447] on div at bounding box center [875, 438] width 209 height 119
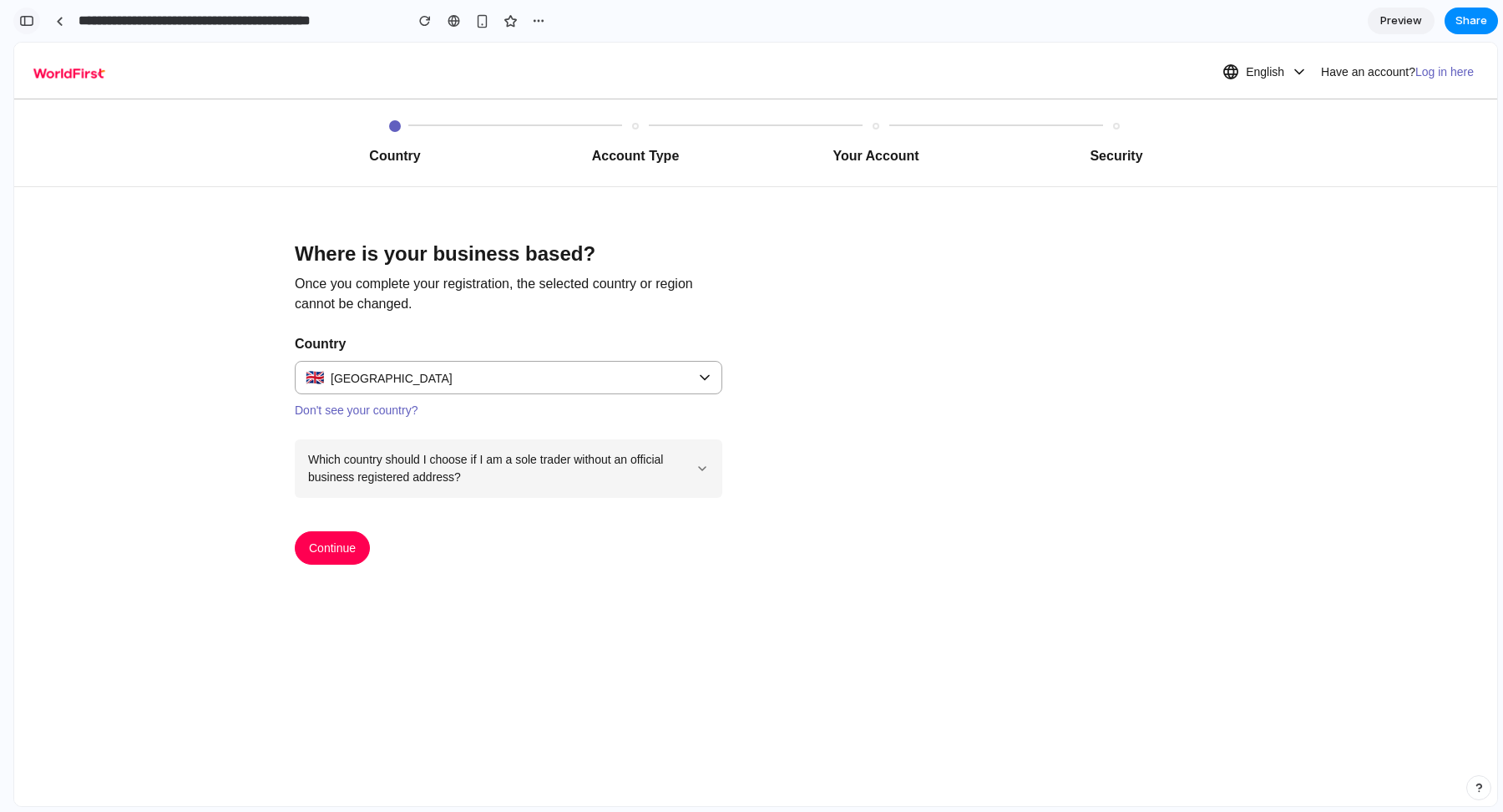
click at [24, 20] on div "button" at bounding box center [26, 20] width 15 height 12
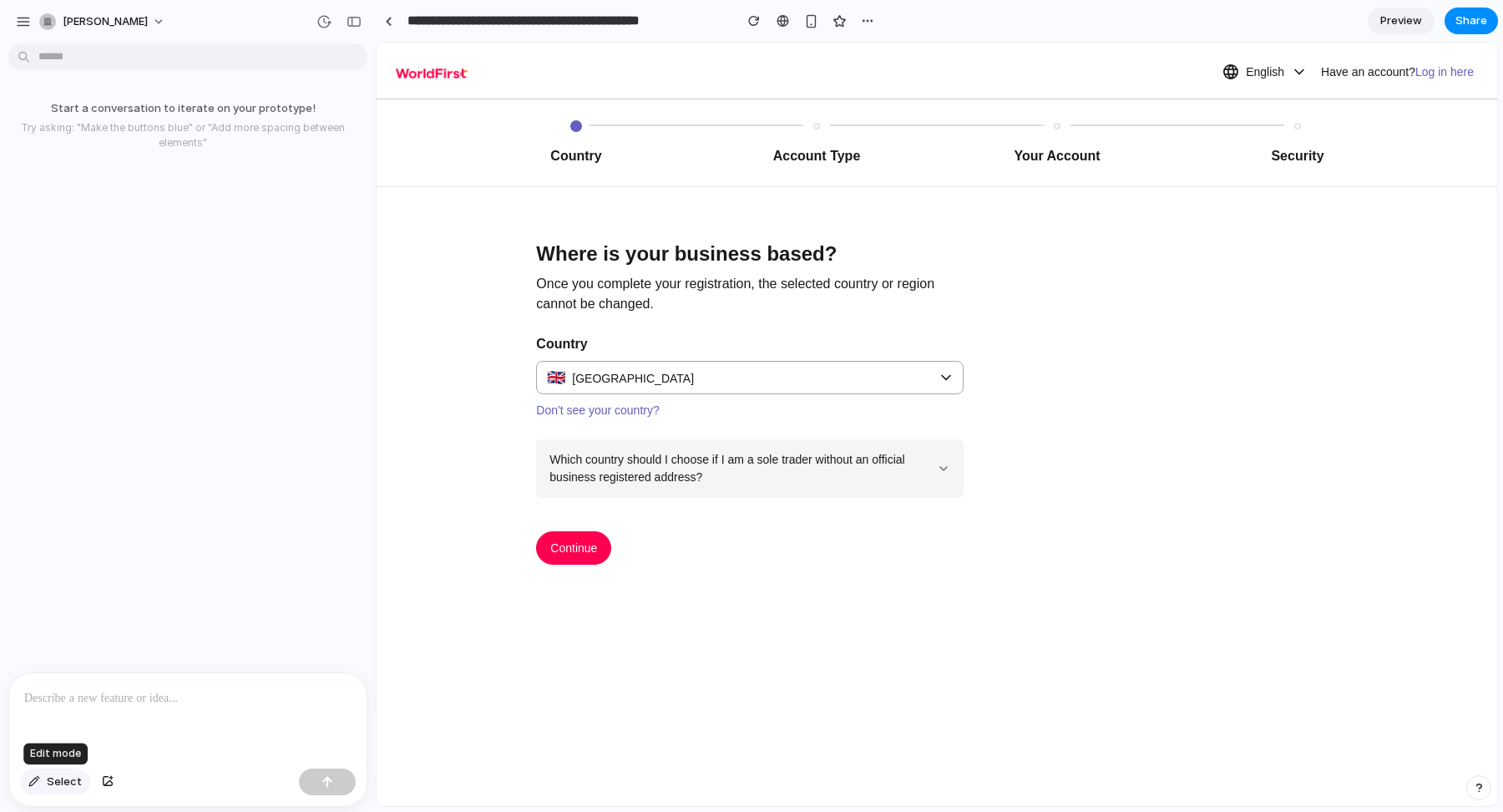
click at [62, 782] on span "Select" at bounding box center [64, 781] width 35 height 17
click at [166, 714] on div at bounding box center [187, 717] width 357 height 88
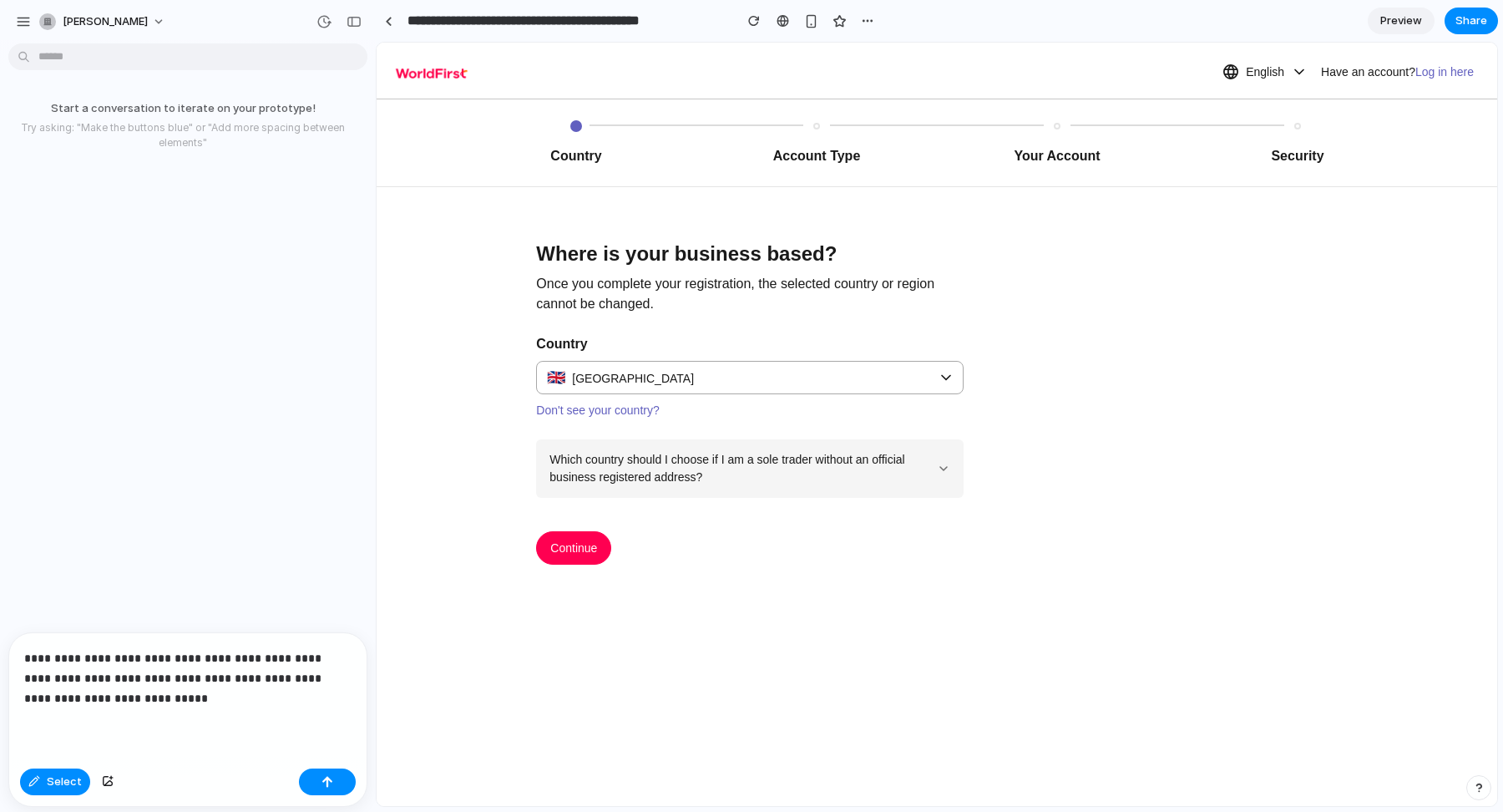
click at [121, 699] on p "**********" at bounding box center [188, 678] width 328 height 60
click at [245, 697] on p "**********" at bounding box center [188, 678] width 328 height 60
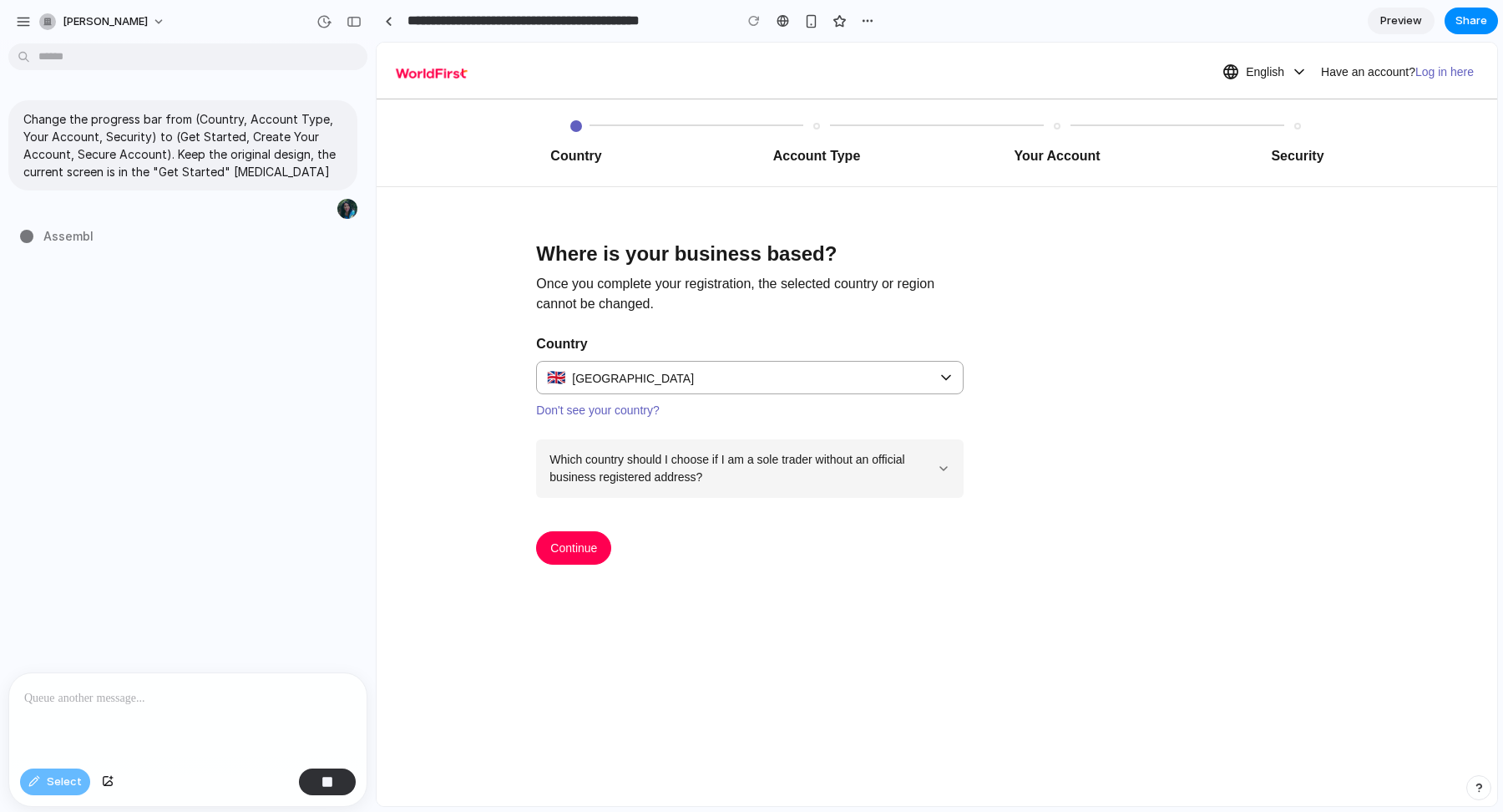
type input "**********"
